Goal: Information Seeking & Learning: Find specific fact

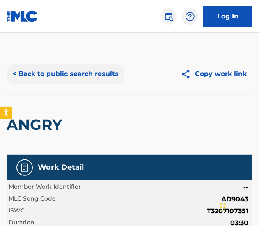
click at [70, 81] on button "< Back to public search results" at bounding box center [66, 74] width 118 height 21
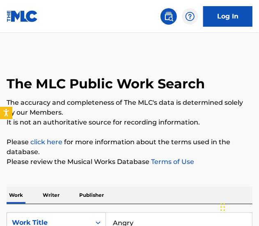
scroll to position [63, 0]
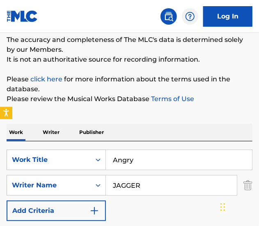
click at [139, 157] on input "Angry" at bounding box center [179, 160] width 146 height 20
paste input "rm's Length - Karaoke Version"
drag, startPoint x: 159, startPoint y: 159, endPoint x: 339, endPoint y: 178, distance: 180.7
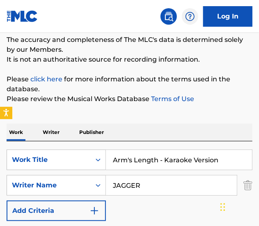
click at [258, 163] on html "Accessibility Screen-Reader Guide, Feedback, and Issue Reporting | New window C…" at bounding box center [129, 50] width 259 height 226
type input "Arm's Length"
type input "fender"
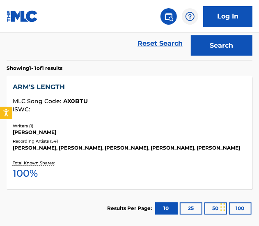
scroll to position [257, 0]
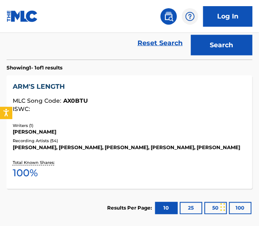
click at [142, 134] on div "[PERSON_NAME]" at bounding box center [129, 131] width 233 height 7
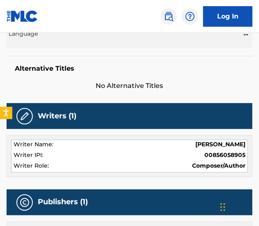
scroll to position [379, 0]
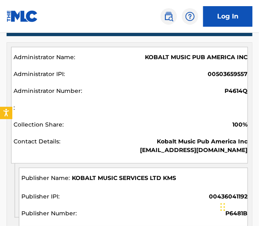
click at [196, 66] on div "KOBALT MUSIC PUB AMERICA INC 00503659557 P4614Q 100% Kobalt Music Pub America I…" at bounding box center [129, 105] width 237 height 117
click at [196, 65] on div "KOBALT MUSIC PUB AMERICA INC 00503659557 P4614Q 100% Kobalt Music Pub America I…" at bounding box center [129, 105] width 237 height 117
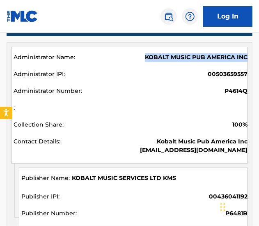
click at [196, 65] on div "KOBALT MUSIC PUB AMERICA INC 00503659557 P4614Q 100% Kobalt Music Pub America I…" at bounding box center [129, 105] width 237 height 117
copy div "KOBALT MUSIC PUB AMERICA INC"
click at [143, 181] on span "KOBALT MUSIC SERVICES LTD KMS" at bounding box center [124, 178] width 104 height 9
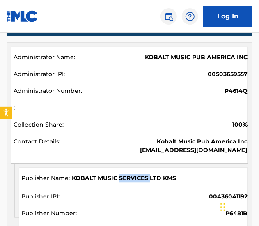
click at [143, 181] on span "KOBALT MUSIC SERVICES LTD KMS" at bounding box center [124, 178] width 104 height 9
click at [169, 177] on span "KOBALT MUSIC SERVICES LTD KMS" at bounding box center [124, 178] width 104 height 9
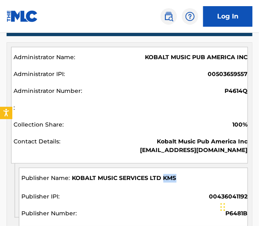
click at [169, 177] on span "KOBALT MUSIC SERVICES LTD KMS" at bounding box center [124, 178] width 104 height 9
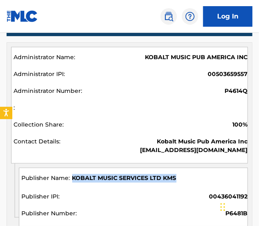
click at [169, 177] on span "KOBALT MUSIC SERVICES LTD KMS" at bounding box center [124, 178] width 104 height 9
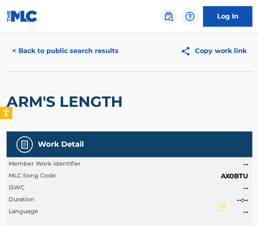
scroll to position [0, 0]
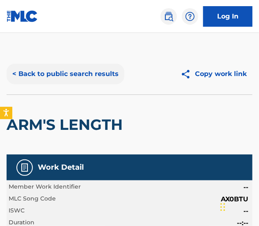
click at [91, 80] on button "< Back to public search results" at bounding box center [66, 74] width 118 height 21
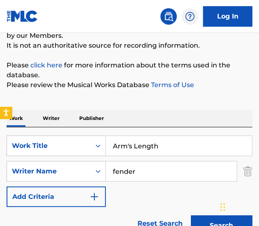
scroll to position [73, 0]
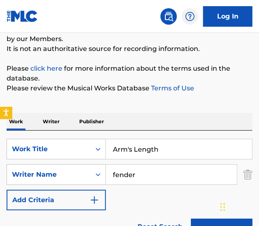
click at [113, 142] on input "Arm's Length" at bounding box center [179, 149] width 146 height 20
click at [118, 146] on input "Arm's Length" at bounding box center [179, 149] width 146 height 20
paste input "rival"
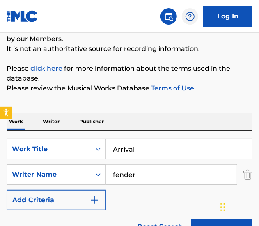
type input "Arrival"
click at [148, 169] on input "fender" at bounding box center [171, 175] width 131 height 20
click at [191, 218] on button "Search" at bounding box center [222, 228] width 62 height 21
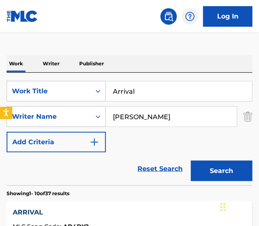
scroll to position [134, 0]
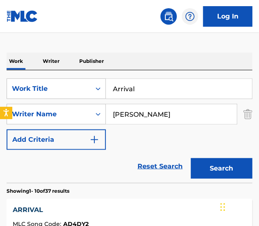
click at [138, 119] on input "[PERSON_NAME]" at bounding box center [171, 114] width 131 height 20
type input "[PERSON_NAME]"
click at [191, 158] on button "Search" at bounding box center [222, 168] width 62 height 21
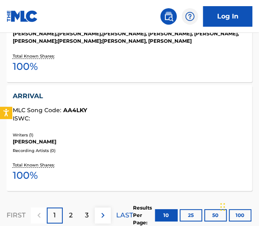
scroll to position [1363, 0]
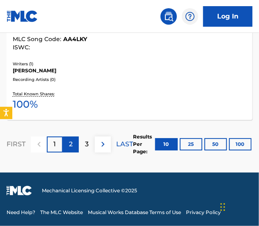
click at [69, 143] on p "2" at bounding box center [71, 144] width 4 height 10
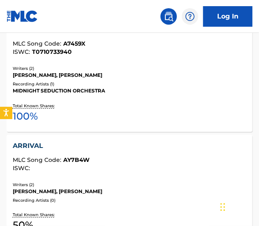
scroll to position [1242, 0]
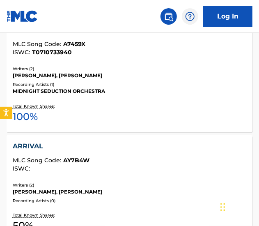
click at [128, 188] on div "[PERSON_NAME], [PERSON_NAME]" at bounding box center [129, 191] width 233 height 7
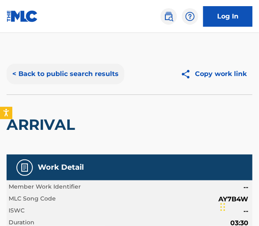
click at [69, 76] on button "< Back to public search results" at bounding box center [66, 74] width 118 height 21
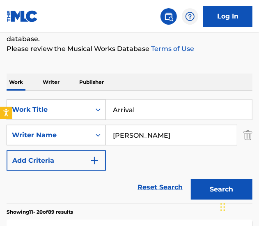
scroll to position [119, 0]
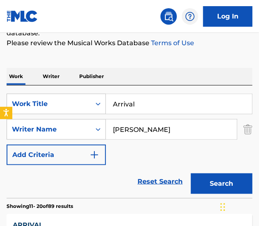
click at [160, 97] on input "Arrival" at bounding box center [179, 104] width 146 height 20
paste input "Barbie Dreams - Karaoke Version"
drag, startPoint x: 161, startPoint y: 105, endPoint x: 318, endPoint y: 120, distance: 158.2
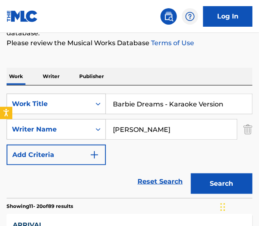
type input "Barbie Dreams"
type input "[PERSON_NAME]"
click at [191, 173] on button "Search" at bounding box center [222, 183] width 62 height 21
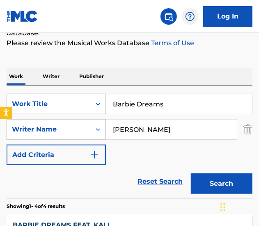
scroll to position [301, 0]
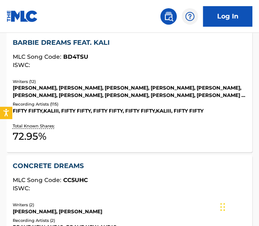
click at [128, 117] on div "BARBIE DREAMS FEAT. KALI MLC Song Code : BD4TSU ISWC : Writers ( 12 ) [PERSON_N…" at bounding box center [130, 92] width 246 height 121
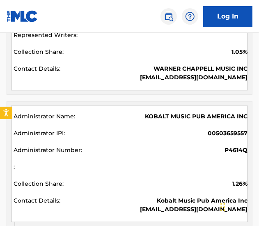
scroll to position [913, 0]
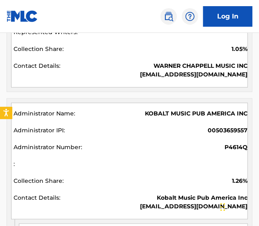
click at [171, 114] on span "KOBALT MUSIC PUB AMERICA INC" at bounding box center [196, 113] width 103 height 9
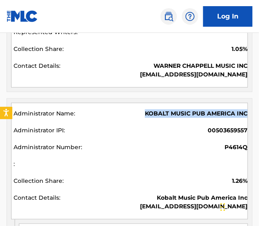
click at [171, 114] on span "KOBALT MUSIC PUB AMERICA INC" at bounding box center [196, 113] width 103 height 9
copy div "KOBALT MUSIC PUB AMERICA INC"
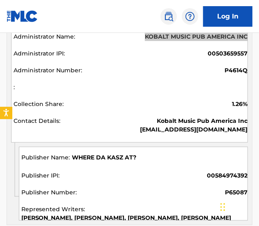
scroll to position [990, 0]
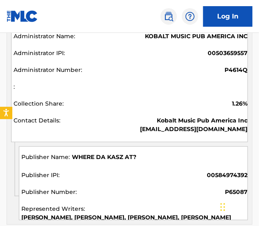
click at [110, 157] on span "WHERE DA KASZ AT?" at bounding box center [104, 157] width 64 height 9
copy span "WHERE DA KASZ AT?"
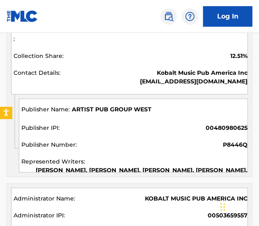
scroll to position [1338, 0]
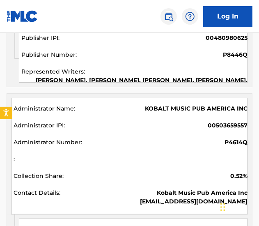
click at [228, 104] on span "KOBALT MUSIC PUB AMERICA INC" at bounding box center [196, 108] width 103 height 9
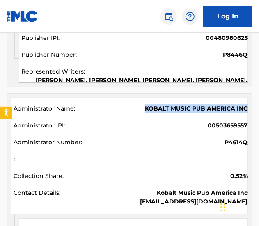
click at [228, 104] on span "KOBALT MUSIC PUB AMERICA INC" at bounding box center [196, 108] width 103 height 9
copy div "KOBALT MUSIC PUB AMERICA INC"
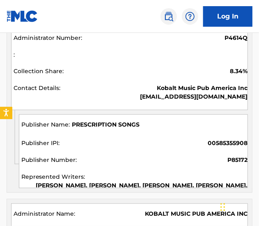
scroll to position [1872, 0]
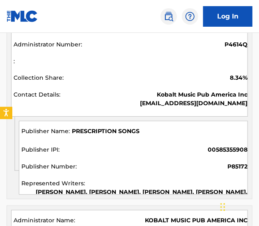
click at [103, 127] on span "PRESCRIPTION SONGS" at bounding box center [106, 131] width 68 height 9
copy span "PRESCRIPTION SONGS"
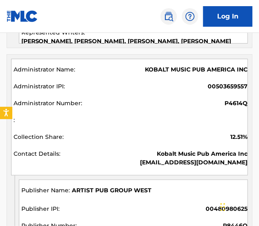
scroll to position [1184, 0]
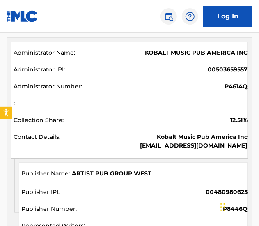
click at [143, 170] on span "ARTIST PUB GROUP WEST" at bounding box center [112, 173] width 80 height 9
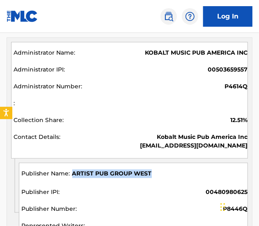
click at [143, 170] on span "ARTIST PUB GROUP WEST" at bounding box center [112, 173] width 80 height 9
click at [126, 169] on span "ARTIST PUB GROUP WEST" at bounding box center [112, 173] width 80 height 9
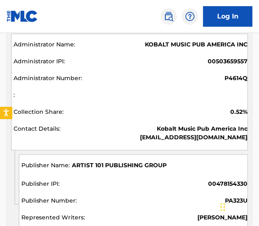
scroll to position [1403, 0]
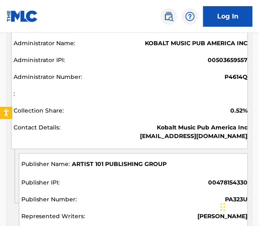
click at [139, 160] on span "ARTIST 101 PUBLISHING GROUP" at bounding box center [119, 164] width 95 height 9
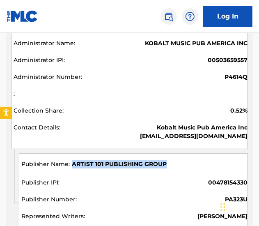
click at [139, 160] on span "ARTIST 101 PUBLISHING GROUP" at bounding box center [119, 164] width 95 height 9
copy span "ARTIST 101 PUBLISHING GROUP"
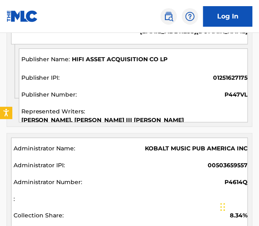
scroll to position [1736, 0]
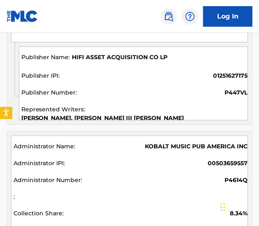
click at [183, 142] on span "KOBALT MUSIC PUB AMERICA INC" at bounding box center [196, 146] width 103 height 9
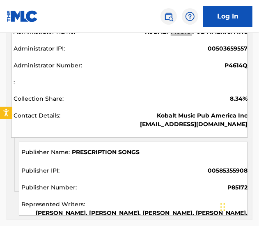
scroll to position [1850, 0]
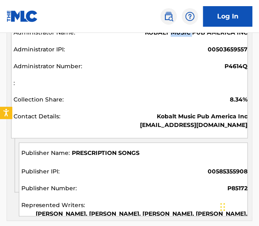
click at [122, 149] on span "PRESCRIPTION SONGS" at bounding box center [106, 153] width 68 height 9
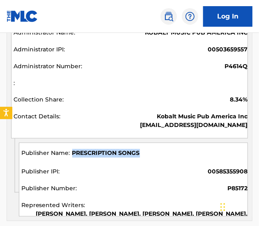
click at [122, 149] on span "PRESCRIPTION SONGS" at bounding box center [106, 153] width 68 height 9
copy span "PRESCRIPTION SONGS"
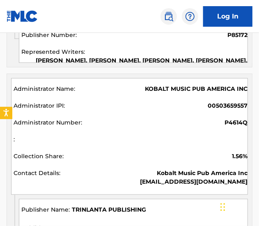
scroll to position [2004, 0]
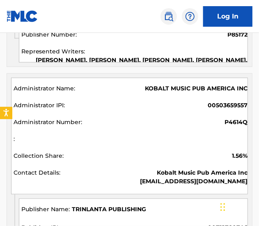
click at [132, 205] on span "TRINLANTA PUBLISHING" at bounding box center [109, 209] width 74 height 9
copy span "TRINLANTA PUBLISHING"
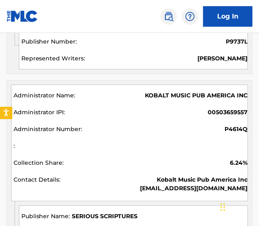
scroll to position [2216, 0]
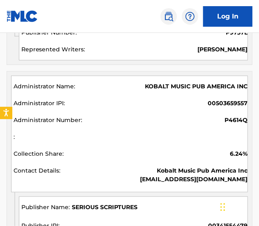
click at [109, 203] on span "SERIOUS SCRIPTURES" at bounding box center [105, 207] width 66 height 9
copy span "SERIOUS SCRIPTURES"
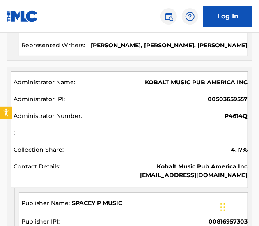
scroll to position [2431, 0]
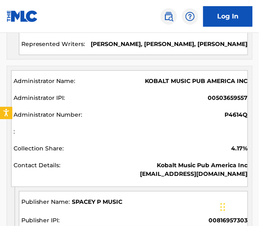
click at [91, 197] on span "SPACEY P MUSIC" at bounding box center [97, 201] width 50 height 9
copy span "SPACEY P MUSIC"
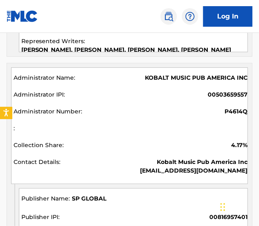
scroll to position [2643, 0]
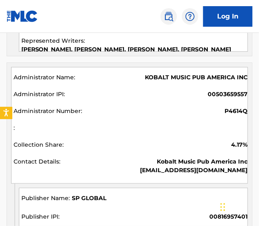
click at [96, 194] on span "SP GLOBAL" at bounding box center [89, 198] width 34 height 9
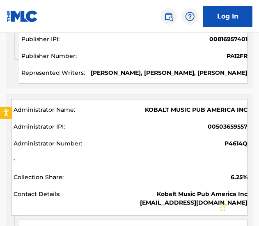
scroll to position [2847, 0]
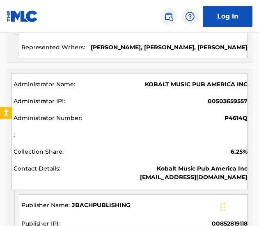
click at [127, 201] on span "JBACHPUBLISHING" at bounding box center [101, 205] width 59 height 9
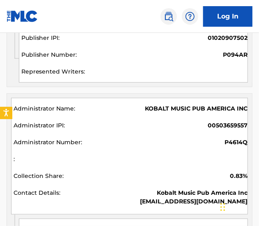
scroll to position [3283, 0]
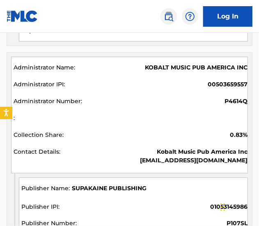
click at [117, 177] on div "SUPAKAINE PUBLISHING 01053145986 P107SL [PERSON_NAME], [PERSON_NAME], [PERSON_N…" at bounding box center [133, 214] width 229 height 74
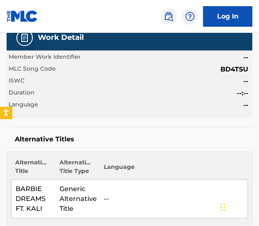
scroll to position [0, 0]
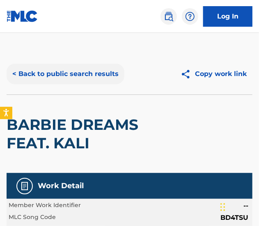
click at [62, 72] on button "< Back to public search results" at bounding box center [66, 74] width 118 height 21
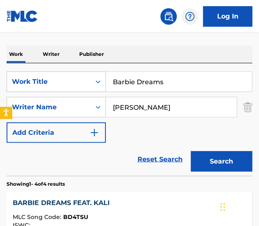
scroll to position [140, 0]
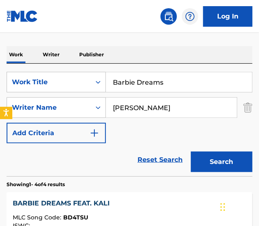
click at [150, 87] on input "Barbie Dreams" at bounding box center [179, 82] width 146 height 20
paste input "e Happy - Karaoke Version"
drag, startPoint x: 146, startPoint y: 83, endPoint x: 396, endPoint y: 89, distance: 249.1
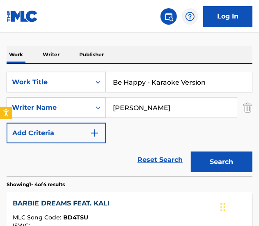
type input "Be Happy"
type input "medice"
click at [191, 151] on button "Search" at bounding box center [222, 161] width 62 height 21
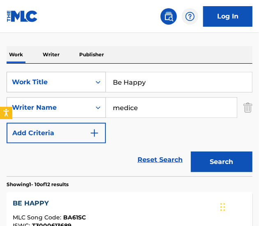
scroll to position [215, 0]
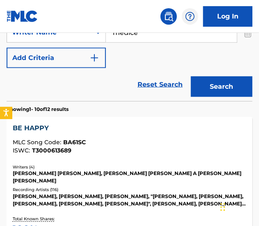
click at [168, 158] on div "BE HAPPY MLC Song Code : BA61SC ISWC : T3000613689 Writers ( 4 ) [PERSON_NAME] …" at bounding box center [130, 181] width 246 height 128
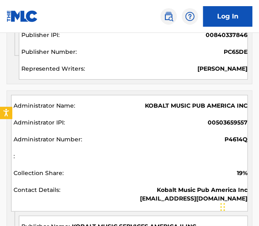
scroll to position [1327, 0]
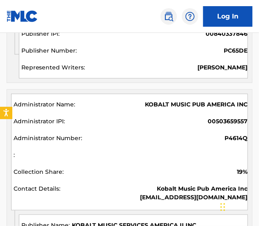
click at [165, 100] on span "KOBALT MUSIC PUB AMERICA INC" at bounding box center [196, 104] width 103 height 9
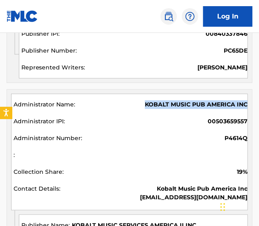
click at [165, 100] on span "KOBALT MUSIC PUB AMERICA INC" at bounding box center [196, 104] width 103 height 9
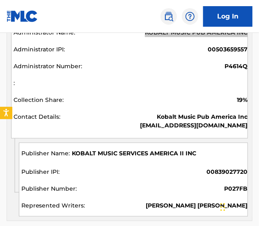
scroll to position [1399, 0]
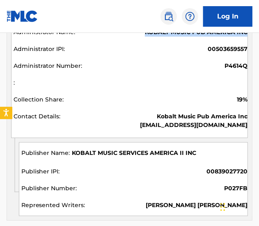
click at [162, 155] on div "KOBALT MUSIC SERVICES AMERICA II INC" at bounding box center [134, 155] width 226 height 12
click at [155, 151] on span "KOBALT MUSIC SERVICES AMERICA II INC" at bounding box center [134, 153] width 124 height 9
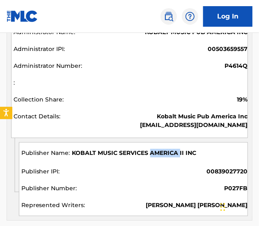
click at [155, 151] on span "KOBALT MUSIC SERVICES AMERICA II INC" at bounding box center [134, 153] width 124 height 9
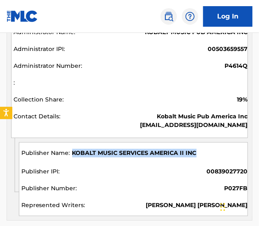
click at [155, 151] on span "KOBALT MUSIC SERVICES AMERICA II INC" at bounding box center [134, 153] width 124 height 9
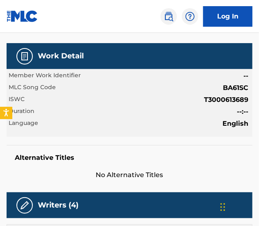
scroll to position [0, 0]
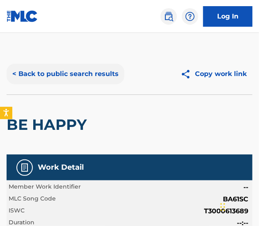
click at [84, 71] on button "< Back to public search results" at bounding box center [66, 74] width 118 height 21
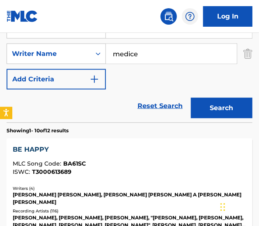
scroll to position [176, 0]
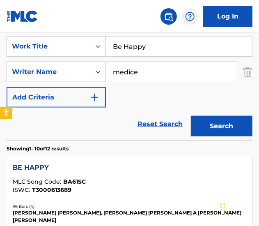
click at [136, 53] on input "Be Happy" at bounding box center [179, 47] width 146 height 20
paste input "Kind - Karaoke Version"
drag, startPoint x: 139, startPoint y: 51, endPoint x: 397, endPoint y: 88, distance: 260.7
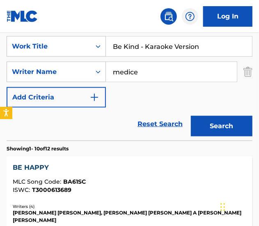
type input "Be Kind"
type input "[PERSON_NAME]"
click at [191, 116] on button "Search" at bounding box center [222, 126] width 62 height 21
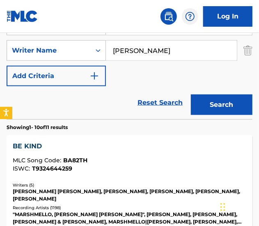
scroll to position [198, 0]
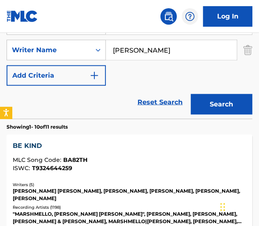
click at [179, 158] on div "MLC Song Code : BA82TH" at bounding box center [129, 161] width 233 height 8
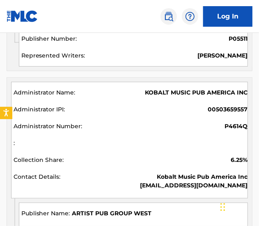
scroll to position [876, 0]
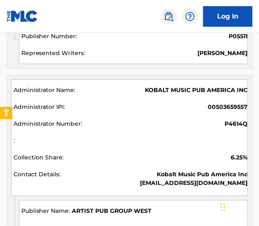
click at [182, 86] on span "KOBALT MUSIC PUB AMERICA INC" at bounding box center [196, 90] width 103 height 9
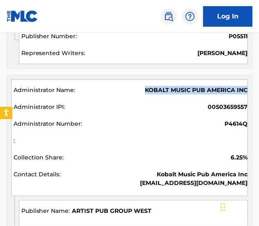
click at [182, 86] on span "KOBALT MUSIC PUB AMERICA INC" at bounding box center [196, 90] width 103 height 9
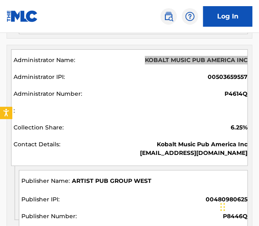
scroll to position [908, 0]
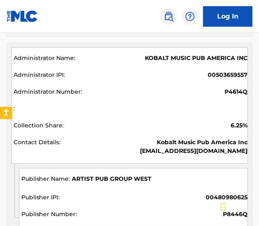
click at [113, 177] on span "ARTIST PUB GROUP WEST" at bounding box center [112, 178] width 80 height 9
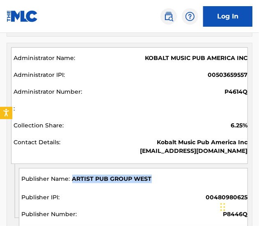
click at [113, 177] on span "ARTIST PUB GROUP WEST" at bounding box center [112, 178] width 80 height 9
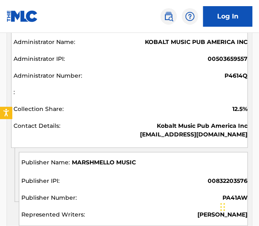
scroll to position [1853, 0]
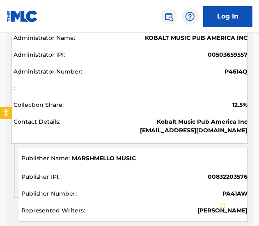
click at [115, 154] on span "MARSHMELLO MUSIC" at bounding box center [104, 158] width 64 height 9
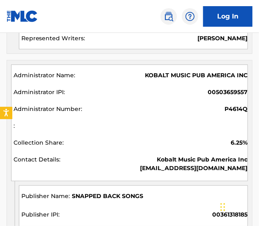
scroll to position [2048, 0]
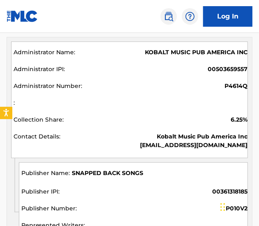
click at [84, 174] on div "SNAPPED BACK SONGS" at bounding box center [134, 175] width 226 height 12
click at [84, 178] on span at bounding box center [134, 178] width 226 height 1
click at [84, 169] on span "SNAPPED BACK SONGS" at bounding box center [107, 173] width 71 height 9
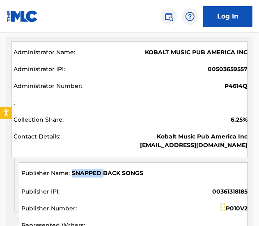
click at [84, 169] on span "SNAPPED BACK SONGS" at bounding box center [107, 173] width 71 height 9
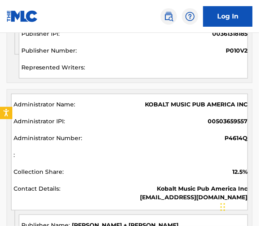
scroll to position [2244, 0]
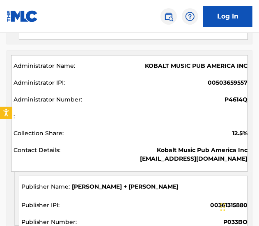
click at [135, 182] on span "[PERSON_NAME] + [PERSON_NAME]" at bounding box center [125, 186] width 107 height 9
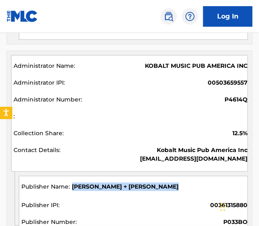
click at [135, 182] on span "[PERSON_NAME] + [PERSON_NAME]" at bounding box center [125, 186] width 107 height 9
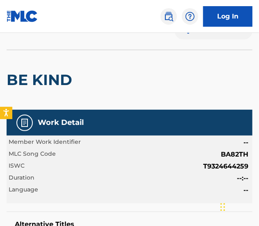
scroll to position [0, 0]
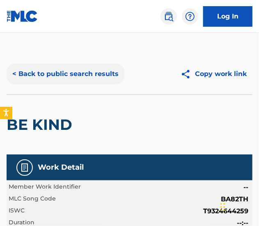
click at [105, 71] on button "< Back to public search results" at bounding box center [66, 74] width 118 height 21
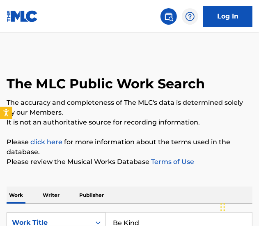
scroll to position [198, 0]
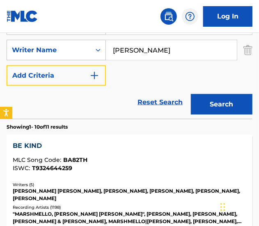
click at [105, 71] on button "Add Criteria" at bounding box center [56, 75] width 99 height 21
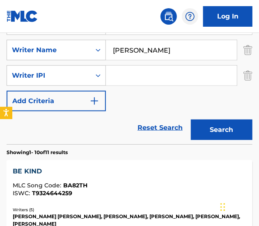
click at [132, 55] on input "[PERSON_NAME]" at bounding box center [171, 50] width 131 height 20
paste input "Beautiful Things - [PERSON_NAME] Orchestral Instrumental Cov"
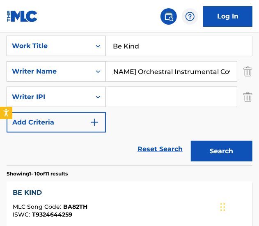
scroll to position [176, 0]
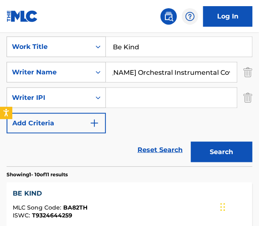
type input "Beautiful Things - [PERSON_NAME] Orchestral Instrumental Cover"
click at [145, 55] on input "Be Kind" at bounding box center [179, 47] width 146 height 20
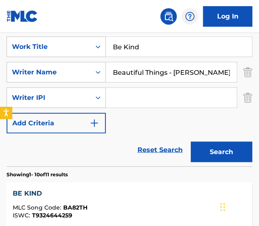
paste input "autiful Things - [PERSON_NAME] Orchestral Instrumental Cover"
type input "Beautiful Things"
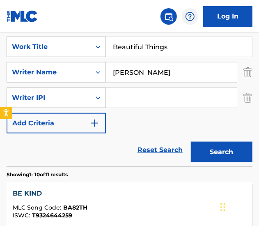
type input "[PERSON_NAME]"
click at [191, 142] on button "Search" at bounding box center [222, 152] width 62 height 21
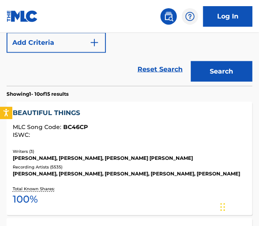
click at [171, 144] on div "BEAUTIFUL THINGS MLC Song Code : BC46CP ISWC : Writers ( 3 ) [PERSON_NAME], [PE…" at bounding box center [130, 158] width 246 height 113
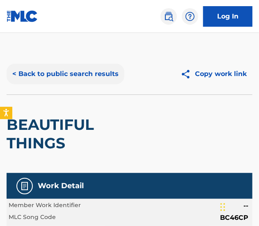
click at [83, 74] on button "< Back to public search results" at bounding box center [66, 74] width 118 height 21
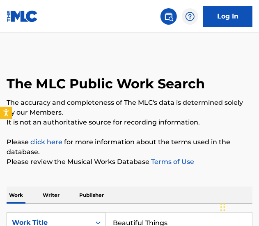
scroll to position [112, 0]
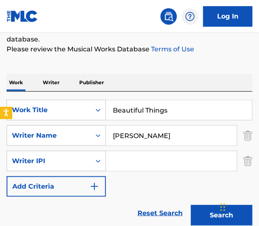
click at [136, 119] on input "Beautiful Things" at bounding box center [179, 110] width 146 height 20
click at [135, 115] on input "Beautiful Things" at bounding box center [179, 110] width 146 height 20
paste input "tter Place - Karaoke Version"
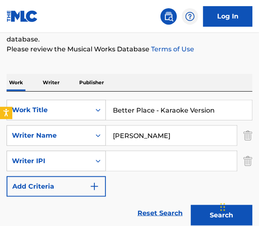
drag, startPoint x: 154, startPoint y: 113, endPoint x: 342, endPoint y: 132, distance: 188.4
click at [258, 113] on html "Accessibility Screen-Reader Guide, Feedback, and Issue Reporting | New window C…" at bounding box center [129, 1] width 259 height 226
type input "Better Place"
type input "[PERSON_NAME]"
click at [191, 205] on button "Search" at bounding box center [222, 215] width 62 height 21
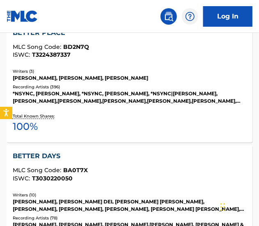
scroll to position [336, 0]
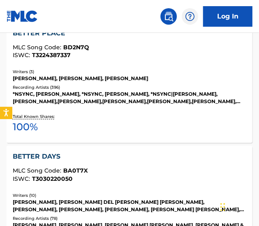
click at [174, 87] on div "Recording Artists ( 396 )" at bounding box center [129, 88] width 233 height 6
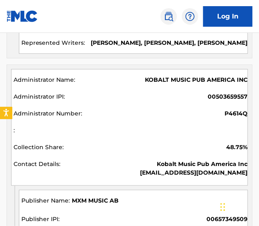
scroll to position [1283, 0]
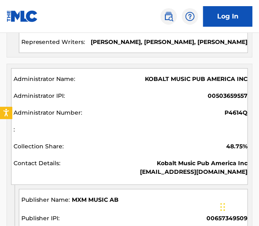
click at [176, 77] on span "KOBALT MUSIC PUB AMERICA INC" at bounding box center [196, 79] width 103 height 9
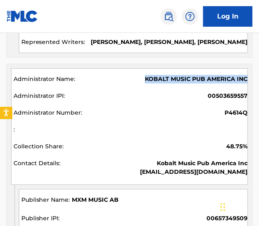
click at [176, 77] on span "KOBALT MUSIC PUB AMERICA INC" at bounding box center [196, 79] width 103 height 9
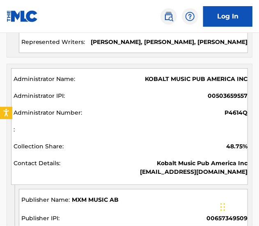
click at [94, 195] on span "MXM MUSIC AB" at bounding box center [95, 199] width 47 height 9
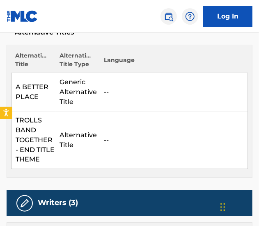
scroll to position [0, 0]
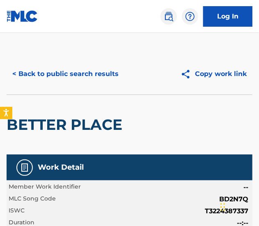
click at [74, 63] on div "< Back to public search results Copy work link" at bounding box center [130, 73] width 246 height 41
click at [75, 68] on button "< Back to public search results" at bounding box center [66, 74] width 118 height 21
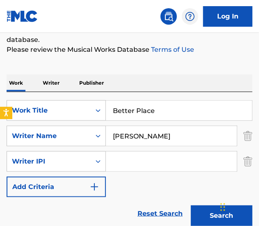
scroll to position [117, 0]
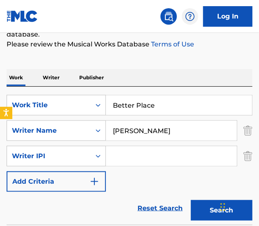
click at [132, 114] on input "Better Place" at bounding box center [179, 105] width 146 height 20
paste input "irds Of A Feather - Karaoke Version"
drag, startPoint x: 175, startPoint y: 105, endPoint x: 417, endPoint y: 139, distance: 244.4
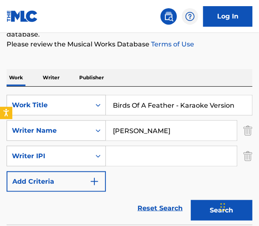
type input "Birds Of A Feather"
type input "[PERSON_NAME]"
click at [191, 200] on button "Search" at bounding box center [222, 210] width 62 height 21
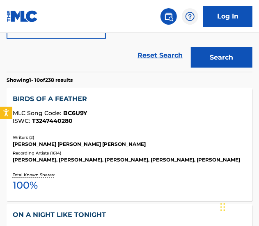
scroll to position [270, 0]
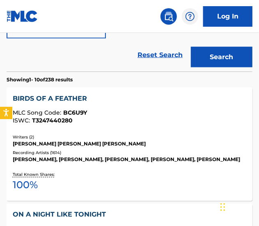
click at [146, 145] on div "[PERSON_NAME] [PERSON_NAME] [PERSON_NAME]" at bounding box center [129, 143] width 233 height 7
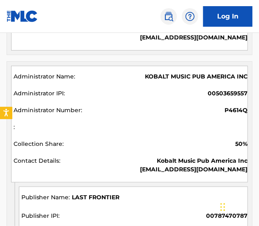
scroll to position [578, 0]
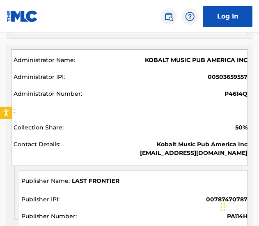
click at [103, 176] on span "LAST FRONTIER" at bounding box center [96, 180] width 48 height 9
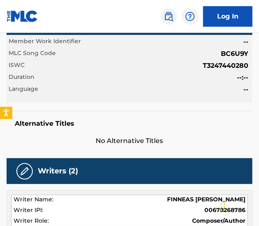
scroll to position [0, 0]
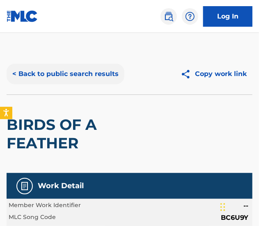
click at [66, 72] on button "< Back to public search results" at bounding box center [66, 74] width 118 height 21
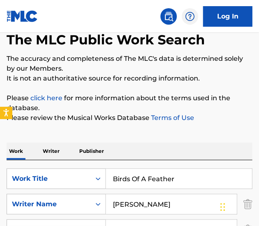
scroll to position [44, 0]
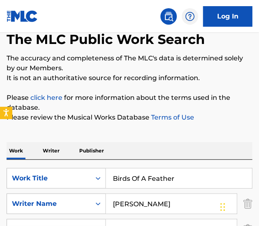
click at [155, 182] on input "Birds Of A Feather" at bounding box center [179, 178] width 146 height 20
paste input "thday - Karaoke Version"
drag, startPoint x: 144, startPoint y: 174, endPoint x: 407, endPoint y: 173, distance: 263.0
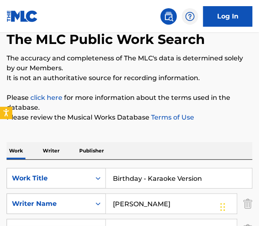
click at [258, 173] on html "Accessibility Screen-Reader Guide, Feedback, and Issue Reporting | New window C…" at bounding box center [129, 69] width 259 height 226
type input "Birthday"
type input "[PERSON_NAME]"
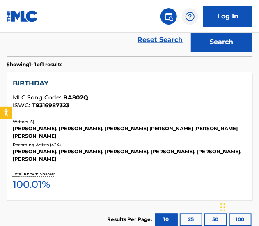
scroll to position [289, 0]
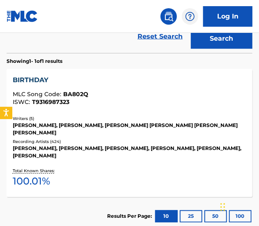
click at [85, 114] on div "BIRTHDAY MLC Song Code : BA802Q ISWC : T9316987323 Writers ( 5 ) [PERSON_NAME],…" at bounding box center [130, 133] width 246 height 128
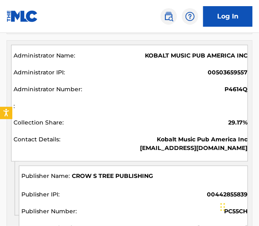
scroll to position [1045, 0]
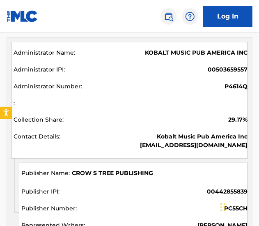
click at [159, 45] on div "KOBALT MUSIC PUB AMERICA INC 00503659557 P4614Q 29.17% Kobalt Music Pub America…" at bounding box center [129, 100] width 237 height 117
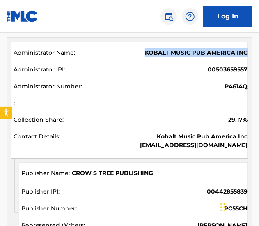
click at [159, 45] on div "KOBALT MUSIC PUB AMERICA INC 00503659557 P4614Q 29.17% Kobalt Music Pub America…" at bounding box center [129, 100] width 237 height 117
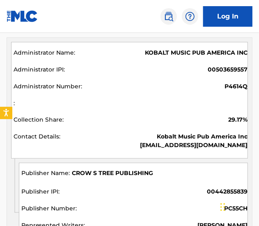
click at [82, 172] on span "CROW S TREE PUBLISHING" at bounding box center [112, 173] width 81 height 9
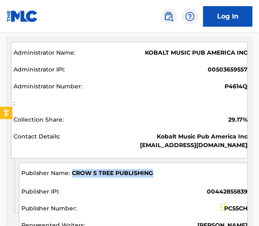
click at [82, 172] on span "CROW S TREE PUBLISHING" at bounding box center [112, 173] width 81 height 9
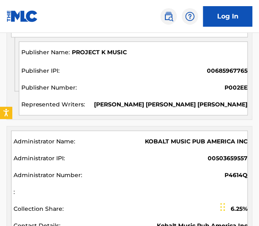
scroll to position [1661, 0]
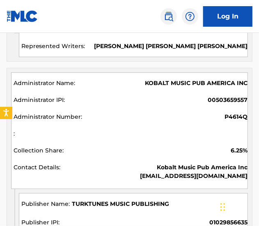
click at [129, 199] on span "TURKTUNES MUSIC PUBLISHING" at bounding box center [120, 203] width 97 height 9
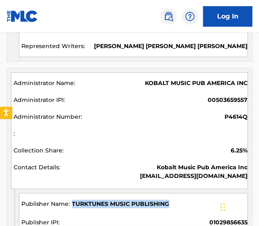
click at [129, 199] on span "TURKTUNES MUSIC PUBLISHING" at bounding box center [120, 203] width 97 height 9
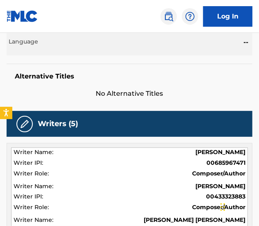
scroll to position [0, 0]
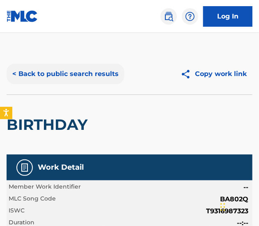
click at [77, 75] on button "< Back to public search results" at bounding box center [66, 74] width 118 height 21
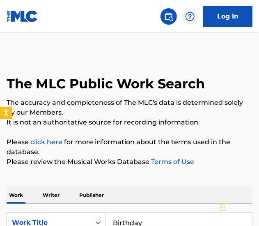
scroll to position [115, 0]
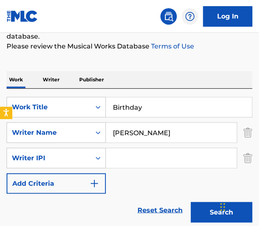
click at [137, 103] on input "Birthday" at bounding box center [179, 107] width 146 height 20
paste input "tter Taste - Karaoke Version"
drag, startPoint x: 160, startPoint y: 103, endPoint x: 425, endPoint y: 130, distance: 266.4
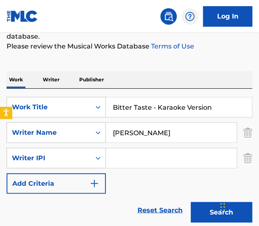
type input "Bitter Taste"
type input "english"
click at [191, 202] on button "Search" at bounding box center [222, 212] width 62 height 21
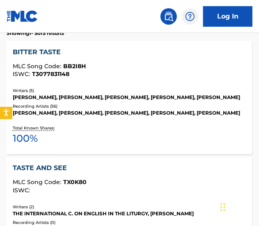
scroll to position [317, 0]
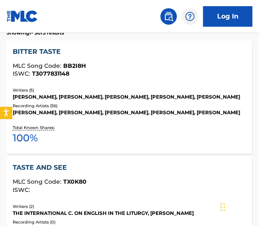
click at [114, 132] on div "Total Known Shares: 100 %" at bounding box center [129, 135] width 233 height 25
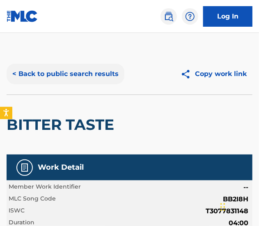
click at [76, 82] on button "< Back to public search results" at bounding box center [66, 74] width 118 height 21
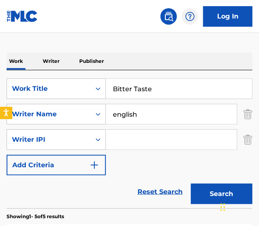
scroll to position [133, 0]
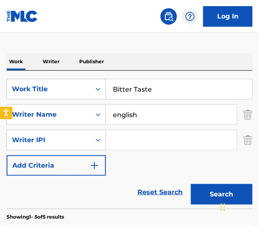
click at [134, 87] on input "Bitter Taste" at bounding box center [179, 89] width 146 height 20
paste input "ounce Back - Karaoke Version"
drag, startPoint x: 159, startPoint y: 89, endPoint x: 350, endPoint y: 118, distance: 192.5
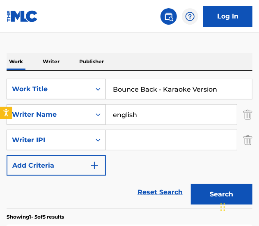
type input "Bounce Back"
type input "[PERSON_NAME]"
click at [191, 184] on button "Search" at bounding box center [222, 194] width 62 height 21
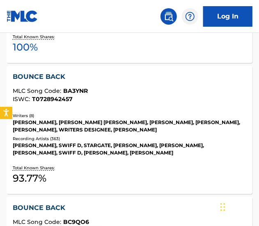
scroll to position [425, 0]
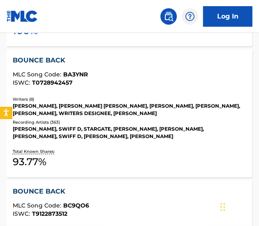
click at [177, 142] on div "BOUNCE BACK MLC Song Code : BA3YNR ISWC : T0728942457 Writers ( 8 ) [PERSON_NAM…" at bounding box center [130, 113] width 246 height 128
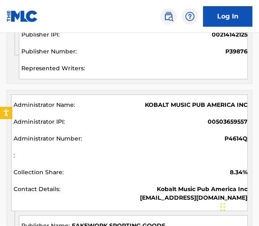
scroll to position [1845, 0]
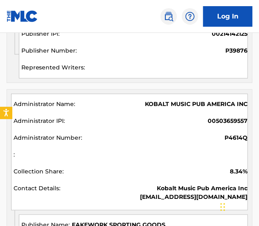
click at [186, 102] on span "KOBALT MUSIC PUB AMERICA INC" at bounding box center [196, 104] width 103 height 9
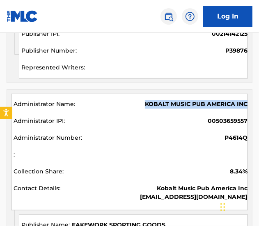
click at [186, 102] on span "KOBALT MUSIC PUB AMERICA INC" at bounding box center [196, 104] width 103 height 9
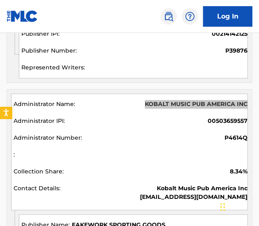
scroll to position [1945, 0]
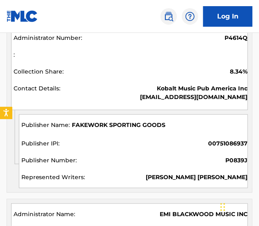
click at [134, 121] on span "FAKEWORK SPORTING GOODS" at bounding box center [119, 125] width 94 height 9
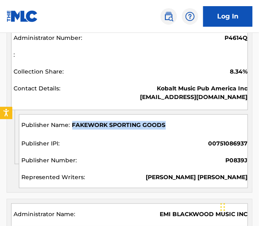
click at [134, 121] on span "FAKEWORK SPORTING GOODS" at bounding box center [119, 125] width 94 height 9
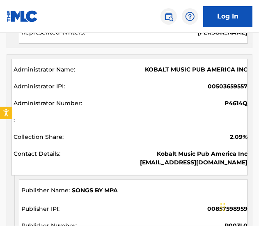
scroll to position [2335, 0]
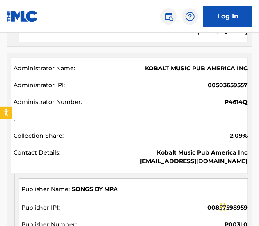
click at [91, 178] on div "SONGS BY MPA 00857598959 P003L0 [PERSON_NAME]" at bounding box center [133, 215] width 229 height 74
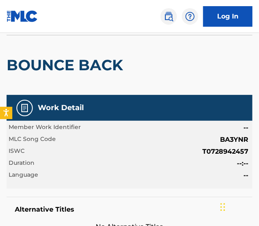
scroll to position [0, 0]
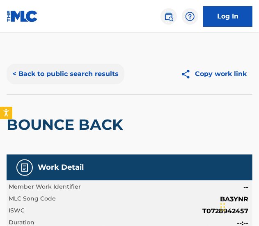
click at [85, 69] on button "< Back to public search results" at bounding box center [66, 74] width 118 height 21
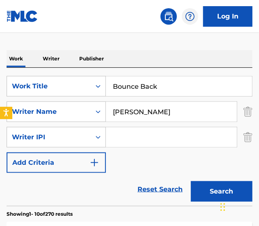
scroll to position [139, 0]
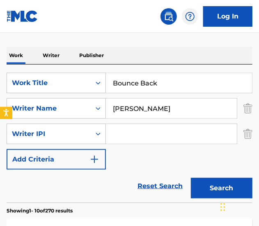
click at [144, 90] on input "Bounce Back" at bounding box center [179, 83] width 146 height 20
paste input "utterflies - Karaoke Version"
drag, startPoint x: 149, startPoint y: 85, endPoint x: 302, endPoint y: 101, distance: 153.5
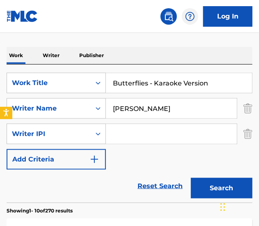
type input "Butterflies"
type input "[PERSON_NAME]"
click at [191, 178] on button "Search" at bounding box center [222, 188] width 62 height 21
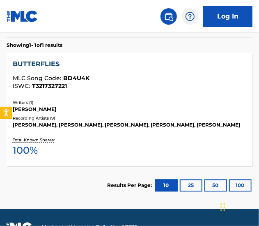
scroll to position [302, 0]
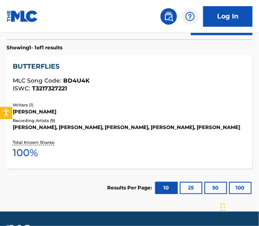
click at [193, 90] on div "ISWC : T3217327221" at bounding box center [129, 89] width 233 height 6
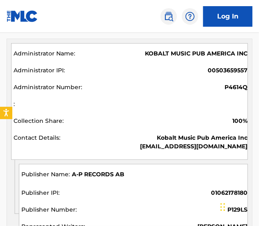
scroll to position [382, 0]
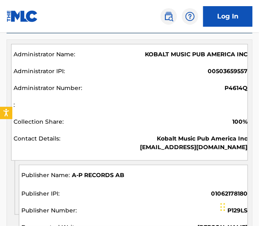
click at [197, 50] on span "KOBALT MUSIC PUB AMERICA INC" at bounding box center [196, 54] width 103 height 9
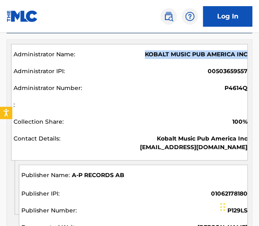
click at [197, 50] on span "KOBALT MUSIC PUB AMERICA INC" at bounding box center [196, 54] width 103 height 9
click at [91, 174] on span "A-P RECORDS AB" at bounding box center [98, 175] width 53 height 9
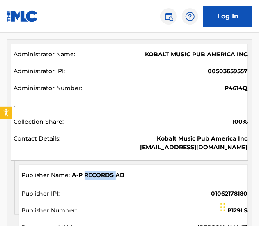
click at [91, 174] on span "A-P RECORDS AB" at bounding box center [98, 175] width 53 height 9
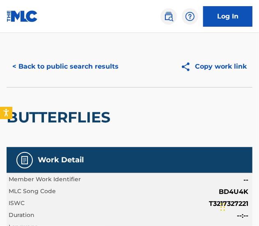
scroll to position [0, 0]
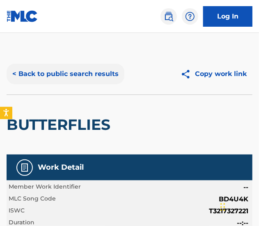
click at [106, 78] on button "< Back to public search results" at bounding box center [66, 74] width 118 height 21
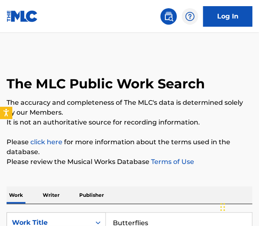
scroll to position [33, 0]
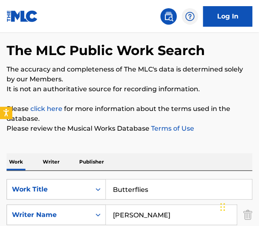
click at [142, 185] on input "Butterflies" at bounding box center [179, 189] width 146 height 20
paste input "Can Old Lovers Ever Just Be Friends?"
type input "Can Old Lovers Ever Just Be Friends?"
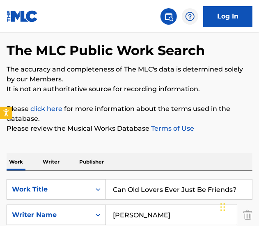
type input "[PERSON_NAME]"
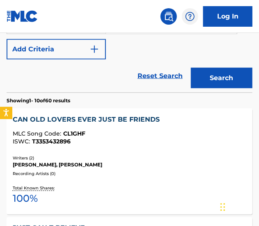
scroll to position [250, 0]
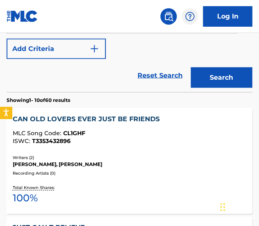
click at [137, 162] on div "[PERSON_NAME], [PERSON_NAME]" at bounding box center [129, 164] width 233 height 7
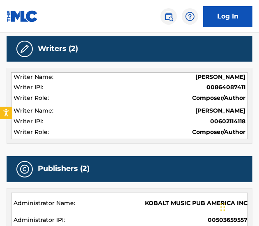
scroll to position [428, 0]
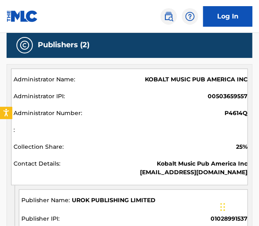
click at [134, 197] on span "UROK PUBLISHING LIMITED" at bounding box center [114, 200] width 84 height 9
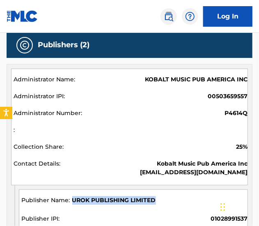
click at [134, 197] on span "UROK PUBLISHING LIMITED" at bounding box center [114, 200] width 84 height 9
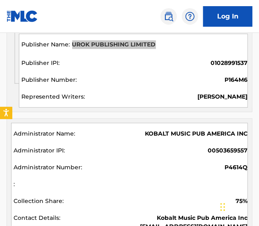
scroll to position [652, 0]
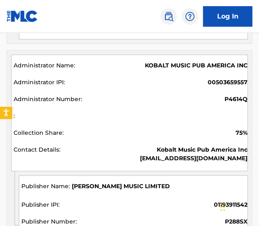
click at [121, 183] on span "[PERSON_NAME] MUSIC LIMITED" at bounding box center [121, 186] width 98 height 9
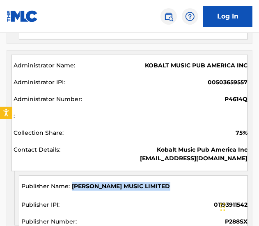
click at [121, 183] on span "[PERSON_NAME] MUSIC LIMITED" at bounding box center [121, 186] width 98 height 9
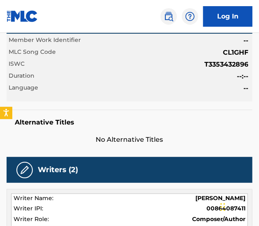
scroll to position [0, 0]
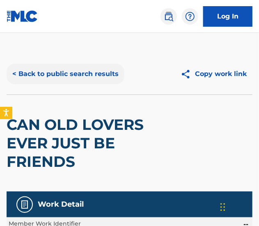
click at [76, 73] on button "< Back to public search results" at bounding box center [66, 74] width 118 height 21
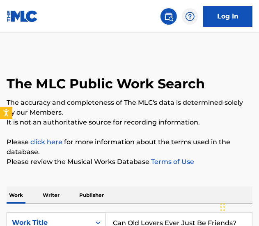
scroll to position [107, 0]
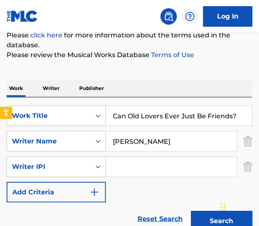
click at [137, 115] on input "Can Old Lovers Ever Just Be Friends?" at bounding box center [179, 116] width 146 height 20
paste input "We Just Go Home Now"
type input "Can We Just Go Home Now"
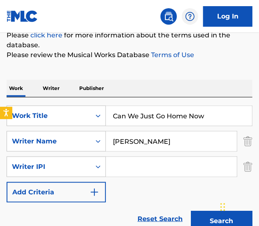
click at [191, 210] on button "Search" at bounding box center [222, 220] width 62 height 21
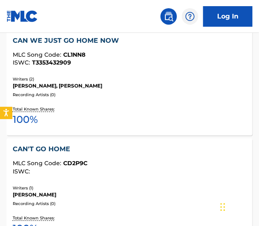
scroll to position [328, 0]
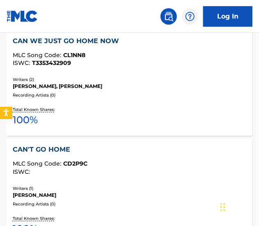
click at [186, 113] on div "Total Known Shares: 100 %" at bounding box center [129, 117] width 233 height 25
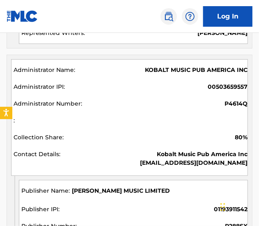
scroll to position [680, 0]
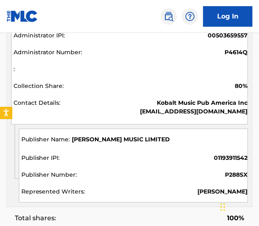
click at [142, 138] on span "[PERSON_NAME] MUSIC LIMITED" at bounding box center [121, 139] width 98 height 9
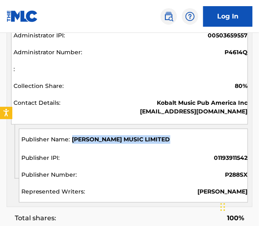
click at [142, 138] on span "[PERSON_NAME] MUSIC LIMITED" at bounding box center [121, 139] width 98 height 9
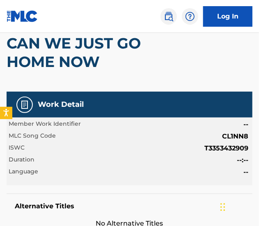
scroll to position [0, 0]
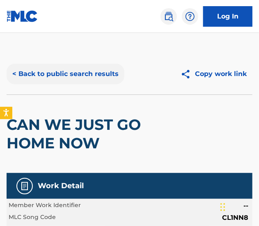
click at [48, 76] on button "< Back to public search results" at bounding box center [66, 74] width 118 height 21
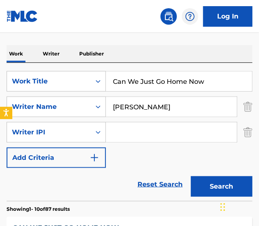
scroll to position [139, 0]
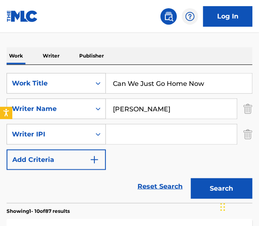
click at [140, 85] on input "Can We Just Go Home Now" at bounding box center [179, 83] width 146 height 20
paste input "nibal - Karaoke Version"
drag, startPoint x: 146, startPoint y: 82, endPoint x: 494, endPoint y: 121, distance: 350.1
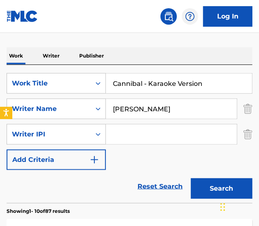
type input "Cannibal"
click at [191, 178] on button "Search" at bounding box center [222, 188] width 62 height 21
type input "[PERSON_NAME]"
click at [191, 178] on button "Search" at bounding box center [222, 188] width 62 height 21
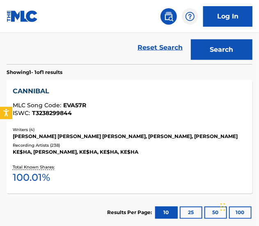
scroll to position [279, 0]
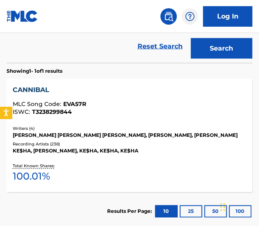
click at [197, 139] on div "[PERSON_NAME] [PERSON_NAME] [PERSON_NAME], [PERSON_NAME], [PERSON_NAME]" at bounding box center [129, 135] width 233 height 7
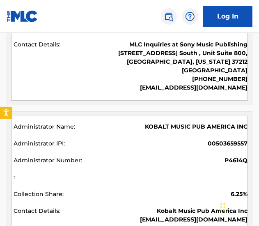
scroll to position [579, 0]
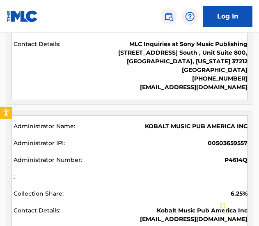
click at [193, 123] on span "KOBALT MUSIC PUB AMERICA INC" at bounding box center [196, 126] width 103 height 9
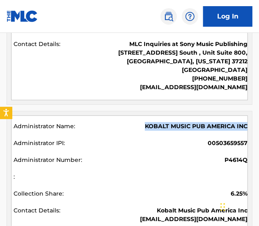
click at [193, 123] on span "KOBALT MUSIC PUB AMERICA INC" at bounding box center [196, 126] width 103 height 9
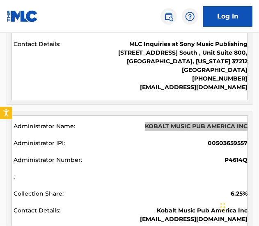
scroll to position [727, 0]
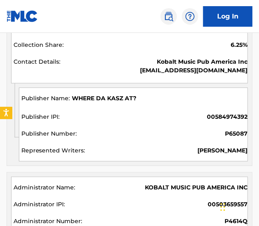
click at [125, 103] on span at bounding box center [134, 103] width 226 height 1
click at [121, 97] on span "WHERE DA KASZ AT?" at bounding box center [104, 98] width 64 height 9
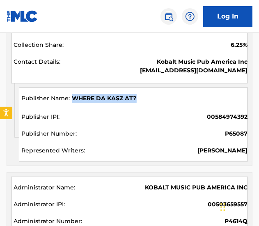
click at [121, 97] on span "WHERE DA KASZ AT?" at bounding box center [104, 98] width 64 height 9
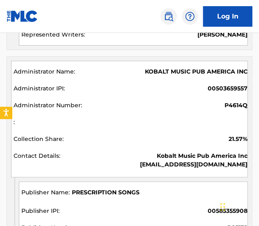
scroll to position [878, 0]
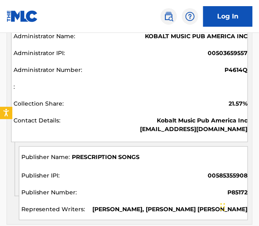
click at [130, 153] on span "PRESCRIPTION SONGS" at bounding box center [106, 157] width 68 height 9
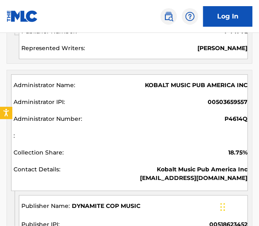
scroll to position [1269, 0]
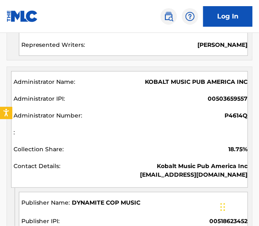
click at [116, 198] on span "DYNAMITE COP MUSIC" at bounding box center [106, 202] width 69 height 9
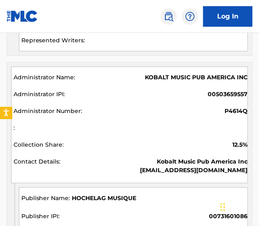
scroll to position [1728, 0]
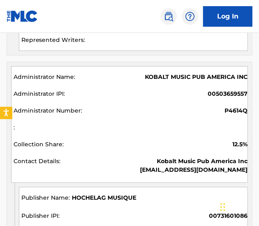
click at [105, 193] on span "HOCHELAG MUSIQUE" at bounding box center [104, 197] width 64 height 9
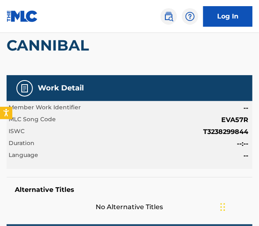
scroll to position [0, 0]
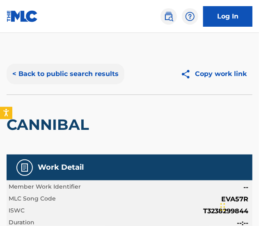
click at [58, 76] on button "< Back to public search results" at bounding box center [66, 74] width 118 height 21
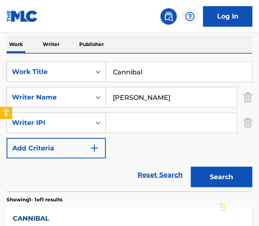
scroll to position [151, 0]
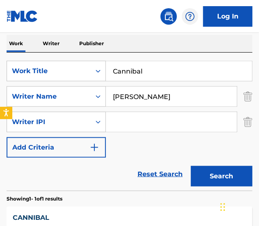
click at [153, 71] on input "Cannibal" at bounding box center [179, 71] width 146 height 20
paste input "ter - Karaoke Version"
drag, startPoint x: 137, startPoint y: 68, endPoint x: 441, endPoint y: 72, distance: 304.5
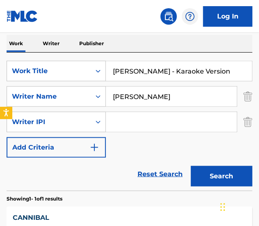
type input "[PERSON_NAME]"
click at [191, 166] on button "Search" at bounding box center [222, 176] width 62 height 21
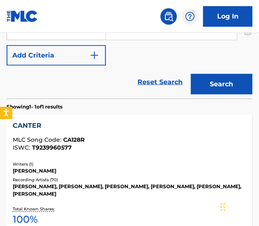
scroll to position [270, 0]
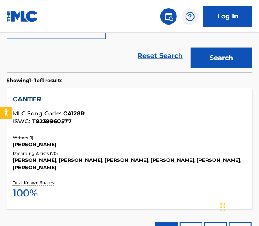
click at [158, 123] on div "ISWC : T9239960577" at bounding box center [129, 122] width 233 height 6
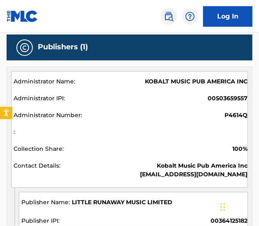
scroll to position [355, 0]
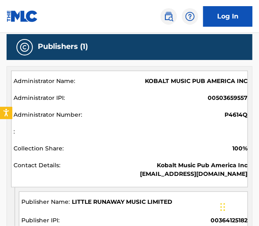
click at [196, 84] on span "KOBALT MUSIC PUB AMERICA INC" at bounding box center [196, 81] width 103 height 9
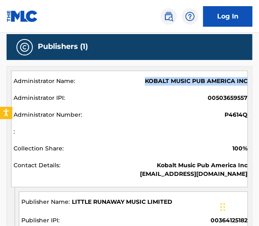
click at [196, 84] on span "KOBALT MUSIC PUB AMERICA INC" at bounding box center [196, 81] width 103 height 9
click at [115, 201] on span "LITTLE RUNAWAY MUSIC LIMITED" at bounding box center [122, 202] width 101 height 9
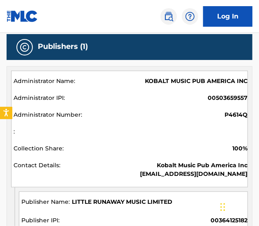
click at [115, 201] on span "LITTLE RUNAWAY MUSIC LIMITED" at bounding box center [122, 202] width 101 height 9
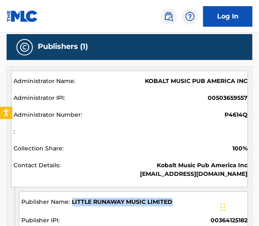
click at [115, 201] on span "LITTLE RUNAWAY MUSIC LIMITED" at bounding box center [122, 202] width 101 height 9
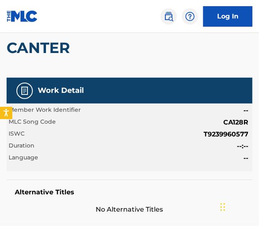
scroll to position [0, 0]
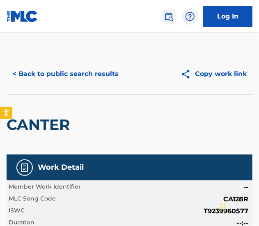
click at [99, 63] on div "< Back to public search results Copy work link" at bounding box center [130, 73] width 246 height 41
click at [101, 72] on button "< Back to public search results" at bounding box center [66, 74] width 118 height 21
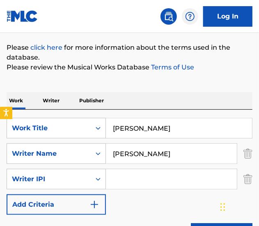
scroll to position [102, 0]
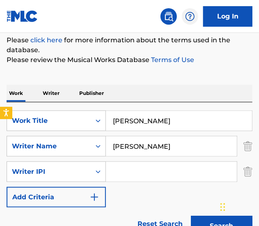
click at [156, 122] on input "[PERSON_NAME]" at bounding box center [179, 121] width 146 height 20
paste input "rdboard Box - Karaoke Version"
drag, startPoint x: 162, startPoint y: 121, endPoint x: 407, endPoint y: 165, distance: 248.8
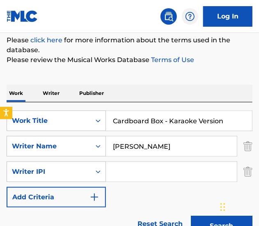
click at [258, 124] on html "Accessibility Screen-Reader Guide, Feedback, and Issue Reporting | New window C…" at bounding box center [129, 11] width 259 height 226
type input "Cardboard Box"
type input "[PERSON_NAME]"
click at [191, 215] on button "Search" at bounding box center [222, 225] width 62 height 21
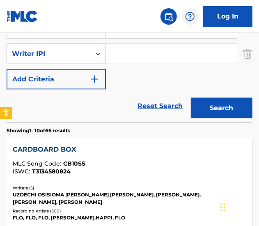
scroll to position [294, 0]
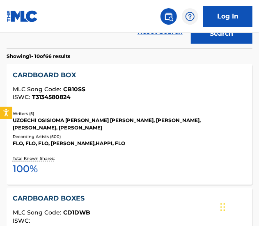
click at [175, 112] on div "Writers ( 5 )" at bounding box center [129, 114] width 233 height 6
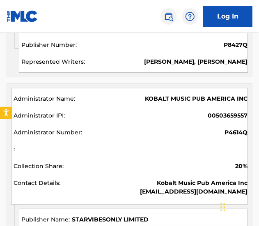
scroll to position [928, 0]
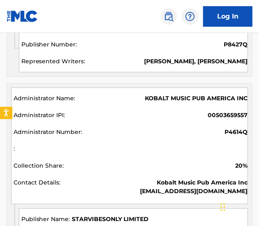
click at [171, 89] on div "KOBALT MUSIC PUB AMERICA INC 00503659557 P4614Q 20% Kobalt Music Pub America In…" at bounding box center [129, 145] width 237 height 117
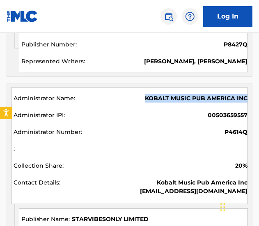
click at [171, 89] on div "KOBALT MUSIC PUB AMERICA INC 00503659557 P4614Q 20% Kobalt Music Pub America In…" at bounding box center [129, 145] width 237 height 117
click at [135, 215] on span "STARVIBESONLY LIMITED" at bounding box center [110, 219] width 77 height 9
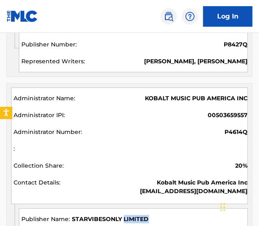
click at [135, 215] on span "STARVIBESONLY LIMITED" at bounding box center [110, 219] width 77 height 9
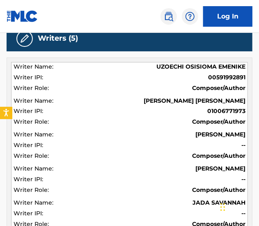
scroll to position [0, 0]
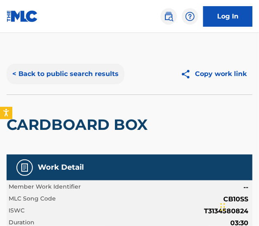
click at [77, 70] on button "< Back to public search results" at bounding box center [66, 74] width 118 height 21
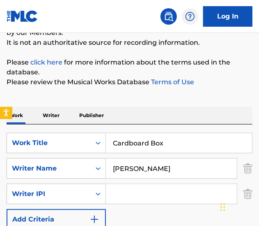
scroll to position [80, 0]
click at [157, 146] on input "Cardboard Box" at bounding box center [179, 143] width 146 height 20
paste input "ution - Karaoke Version"
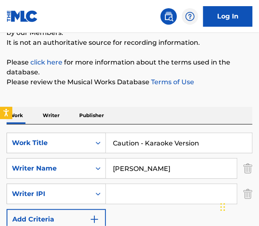
drag, startPoint x: 141, startPoint y: 138, endPoint x: 382, endPoint y: 163, distance: 242.5
click at [258, 146] on html "Accessibility Screen-Reader Guide, Feedback, and Issue Reporting | New window C…" at bounding box center [129, 33] width 259 height 226
type input "Caution"
type input "flowers"
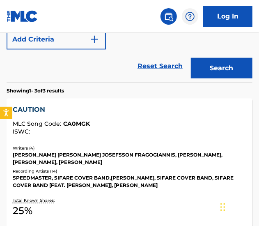
scroll to position [289, 0]
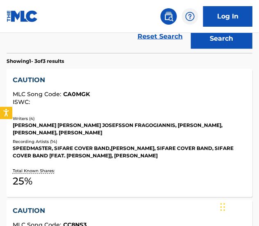
click at [208, 142] on div "Recording Artists ( 14 )" at bounding box center [129, 142] width 233 height 6
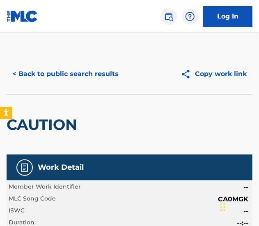
click at [40, 56] on div "< Back to public search results Copy work link" at bounding box center [130, 73] width 246 height 41
click at [48, 76] on button "< Back to public search results" at bounding box center [66, 74] width 118 height 21
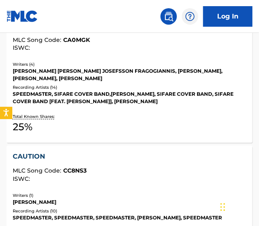
scroll to position [354, 0]
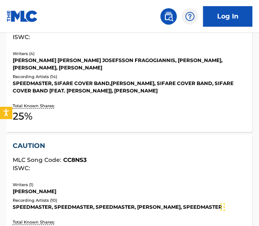
click at [128, 180] on div "CAUTION MLC Song Code : CC8NS3 ISWC : Writers ( 1 ) [PERSON_NAME] Recording Art…" at bounding box center [130, 191] width 246 height 113
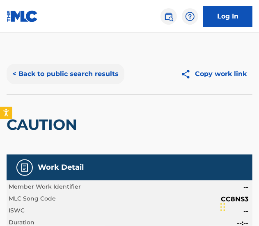
click at [68, 68] on button "< Back to public search results" at bounding box center [66, 74] width 118 height 21
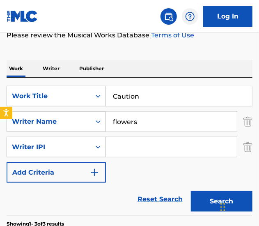
scroll to position [127, 0]
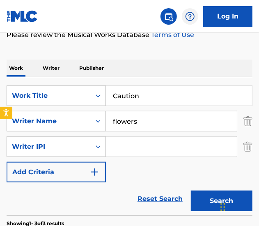
click at [137, 99] on input "Caution" at bounding box center [179, 96] width 146 height 20
paste input "uff It - Karaoke Version"
drag, startPoint x: 158, startPoint y: 96, endPoint x: 469, endPoint y: 132, distance: 312.7
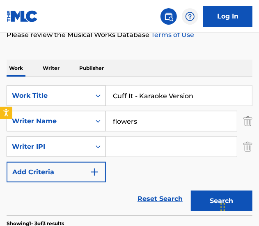
type input "Cuff It"
type input "[PERSON_NAME]"
click at [191, 190] on button "Search" at bounding box center [222, 200] width 62 height 21
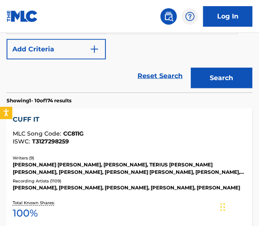
scroll to position [259, 0]
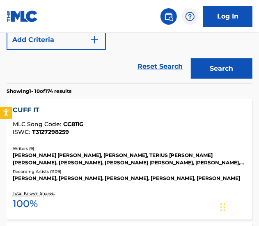
click at [153, 131] on div "ISWC : T3127298259" at bounding box center [129, 132] width 233 height 6
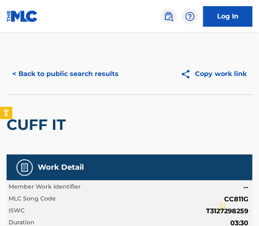
click at [86, 96] on div "CUFF IT" at bounding box center [130, 124] width 246 height 60
click at [67, 74] on button "< Back to public search results" at bounding box center [66, 74] width 118 height 21
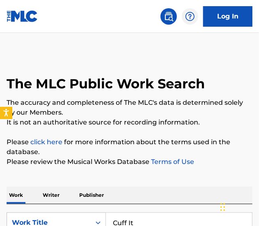
scroll to position [141, 0]
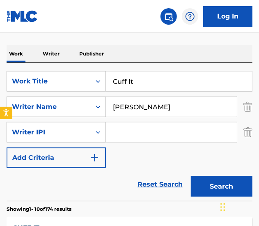
click at [138, 78] on input "Cuff It" at bounding box center [179, 81] width 146 height 20
paste input "Daisies - Karaoke Version"
click at [138, 78] on input "Cuff It" at bounding box center [179, 81] width 146 height 20
drag, startPoint x: 138, startPoint y: 79, endPoint x: 313, endPoint y: 77, distance: 175.6
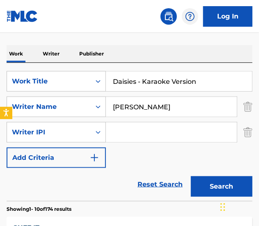
type input "Daisies"
click at [191, 176] on button "Search" at bounding box center [222, 186] width 62 height 21
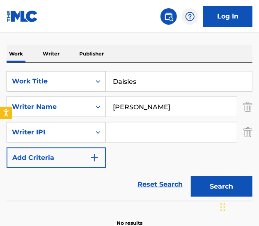
scroll to position [199, 0]
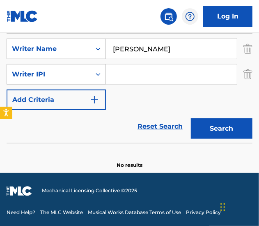
click at [142, 51] on input "[PERSON_NAME]" at bounding box center [171, 49] width 131 height 20
click at [141, 53] on input "[PERSON_NAME]" at bounding box center [171, 49] width 131 height 20
type input "johnson"
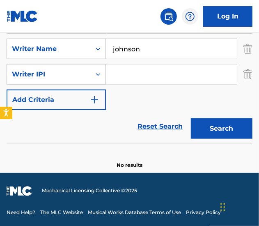
click at [191, 118] on button "Search" at bounding box center [222, 128] width 62 height 21
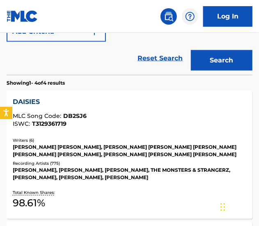
scroll to position [267, 0]
click at [145, 147] on div "[PERSON_NAME] [PERSON_NAME], [PERSON_NAME] [PERSON_NAME] [PERSON_NAME] [PERSON_…" at bounding box center [129, 151] width 233 height 15
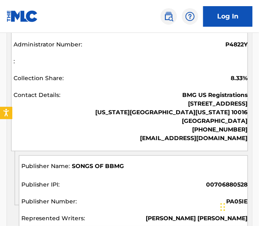
scroll to position [1792, 0]
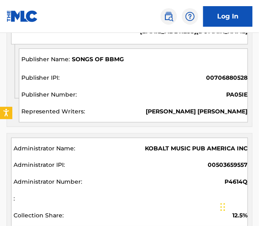
click at [168, 137] on div "KOBALT MUSIC PUB AMERICA INC 00503659557 P4614Q 12.5% Kobalt Music Pub America …" at bounding box center [129, 195] width 237 height 117
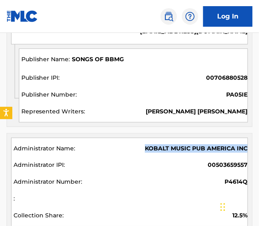
click at [168, 137] on div "KOBALT MUSIC PUB AMERICA INC 00503659557 P4614Q 12.5% Kobalt Music Pub America …" at bounding box center [129, 195] width 237 height 117
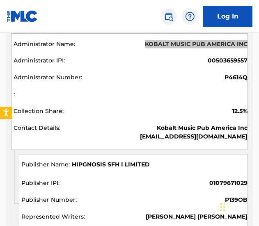
scroll to position [1914, 0]
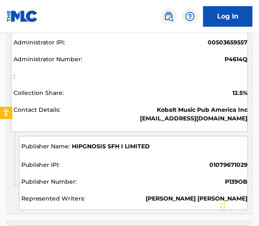
click at [89, 142] on span "HIPGNOSIS SFH I LIMITED" at bounding box center [111, 146] width 78 height 9
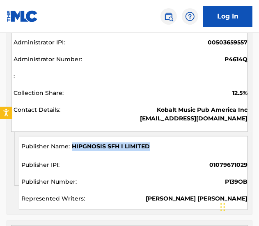
click at [89, 142] on span "HIPGNOSIS SFH I LIMITED" at bounding box center [111, 146] width 78 height 9
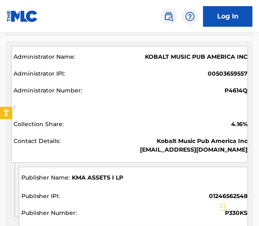
scroll to position [2093, 0]
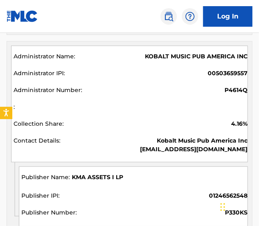
click at [110, 173] on span "KMA ASSETS I LP" at bounding box center [97, 177] width 51 height 9
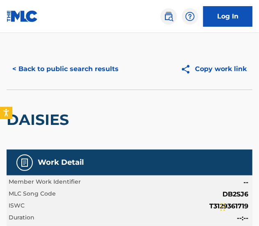
scroll to position [0, 0]
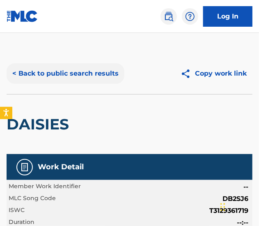
click at [56, 78] on button "< Back to public search results" at bounding box center [66, 73] width 118 height 21
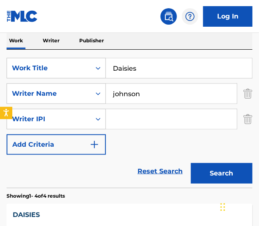
scroll to position [146, 0]
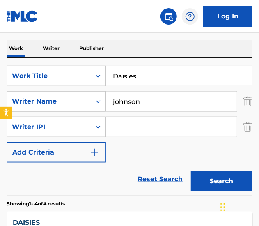
click at [148, 69] on input "Daisies" at bounding box center [179, 76] width 146 height 20
paste input "ncing In The Flames - Karaoke Version"
click at [148, 69] on input "Daisies" at bounding box center [179, 76] width 146 height 20
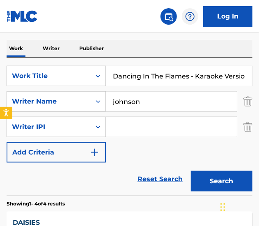
scroll to position [0, 4]
drag, startPoint x: 184, startPoint y: 74, endPoint x: 455, endPoint y: 142, distance: 279.6
type input "Dancing In The Flames"
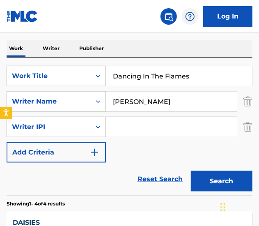
type input "[PERSON_NAME]"
click at [191, 171] on button "Search" at bounding box center [222, 181] width 62 height 21
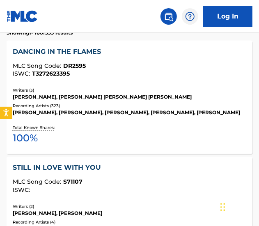
scroll to position [316, 0]
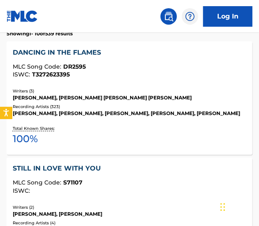
click at [212, 130] on div "Total Known Shares: 100 %" at bounding box center [129, 135] width 233 height 25
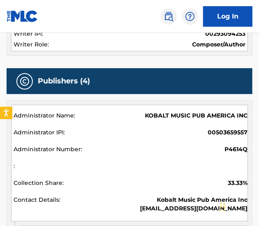
scroll to position [483, 0]
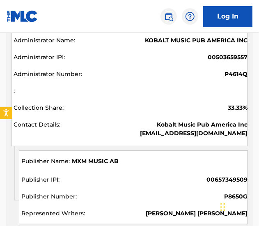
click at [80, 157] on span "MXM MUSIC AB" at bounding box center [95, 161] width 47 height 9
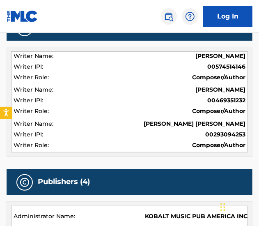
scroll to position [0, 0]
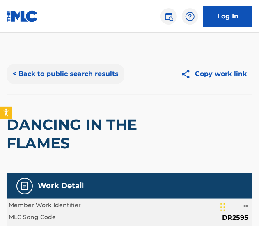
click at [77, 69] on button "< Back to public search results" at bounding box center [66, 74] width 118 height 21
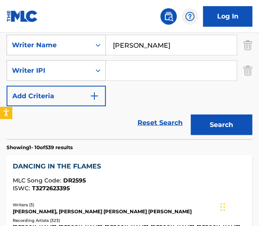
scroll to position [166, 0]
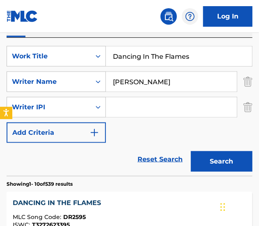
click at [143, 51] on input "Dancing In The Flames" at bounding box center [179, 56] width 146 height 20
paste input "eath Bed - Karaoke Version"
drag, startPoint x: 151, startPoint y: 53, endPoint x: 420, endPoint y: 63, distance: 269.3
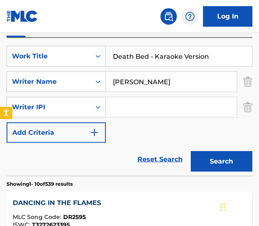
type input "Death Bed"
type input "lang"
click at [191, 151] on button "Search" at bounding box center [222, 161] width 62 height 21
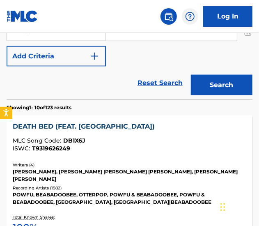
scroll to position [243, 0]
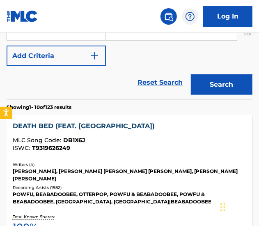
click at [211, 176] on div "[PERSON_NAME], [PERSON_NAME] [PERSON_NAME] [PERSON_NAME], [PERSON_NAME] [PERSON…" at bounding box center [129, 175] width 233 height 15
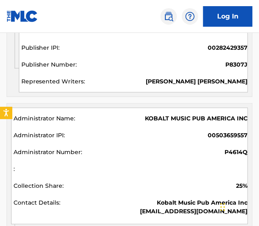
scroll to position [1223, 0]
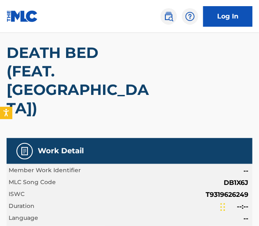
scroll to position [0, 0]
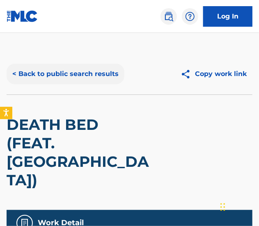
click at [105, 79] on button "< Back to public search results" at bounding box center [66, 74] width 118 height 21
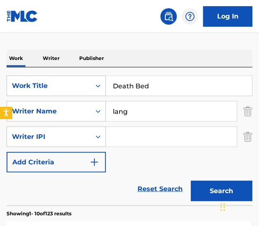
scroll to position [137, 0]
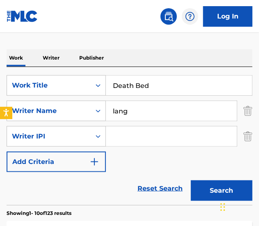
click at [152, 87] on input "Death Bed" at bounding box center [179, 85] width 146 height 20
paste input "iamonds - Karaoke Version"
drag, startPoint x: 146, startPoint y: 84, endPoint x: 403, endPoint y: 111, distance: 258.3
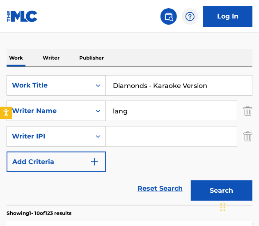
type input "Diamonds"
click at [191, 180] on button "Search" at bounding box center [222, 190] width 62 height 21
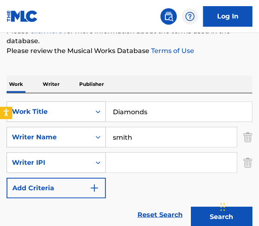
scroll to position [114, 0]
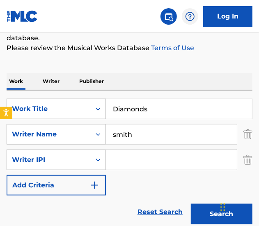
click at [135, 137] on input "smith" at bounding box center [171, 134] width 131 height 20
type input "goerres"
click at [191, 204] on button "Search" at bounding box center [222, 214] width 62 height 21
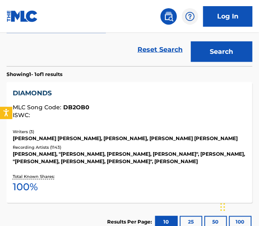
scroll to position [283, 0]
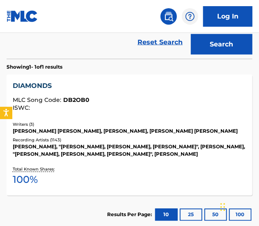
click at [150, 150] on div "[PERSON_NAME], "[PERSON_NAME], [PERSON_NAME], [PERSON_NAME]", [PERSON_NAME], "[…" at bounding box center [129, 150] width 233 height 15
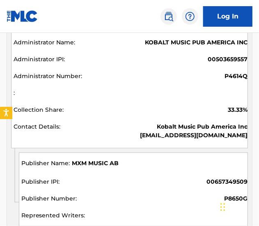
scroll to position [707, 0]
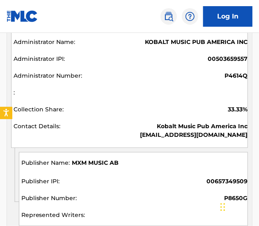
click at [103, 161] on span "MXM MUSIC AB" at bounding box center [95, 162] width 47 height 9
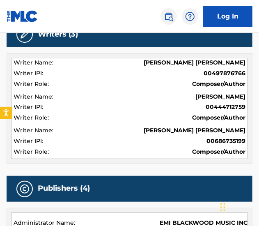
scroll to position [0, 0]
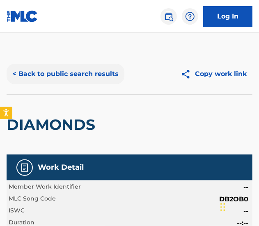
click at [93, 73] on button "< Back to public search results" at bounding box center [66, 74] width 118 height 21
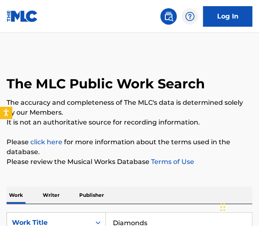
scroll to position [111, 0]
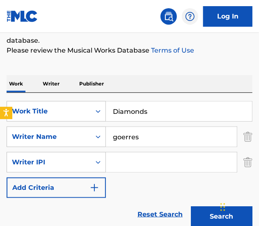
click at [183, 114] on input "Diamonds" at bounding box center [179, 111] width 146 height 20
paste input "dn't I - Karaoke Version"
drag, startPoint x: 139, startPoint y: 107, endPoint x: 381, endPoint y: 124, distance: 243.1
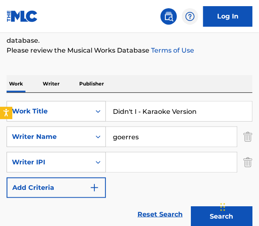
click at [258, 114] on html "Accessibility Screen-Reader Guide, Feedback, and Issue Reporting | New window C…" at bounding box center [129, 2] width 259 height 226
type input "Didn't I"
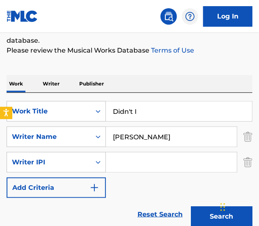
type input "[PERSON_NAME]"
click at [191, 206] on button "Search" at bounding box center [222, 216] width 62 height 21
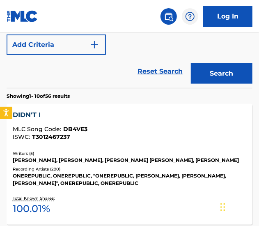
scroll to position [253, 0]
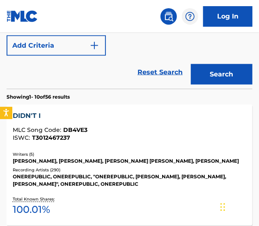
click at [185, 155] on div "Writers ( 5 )" at bounding box center [129, 154] width 233 height 6
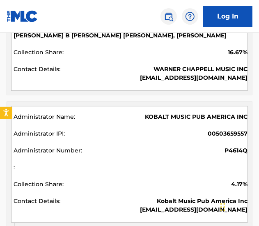
scroll to position [597, 0]
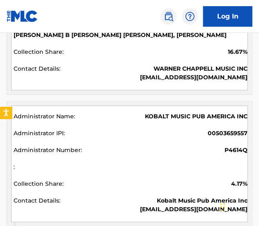
click at [176, 121] on span "KOBALT MUSIC PUB AMERICA INC" at bounding box center [196, 116] width 103 height 9
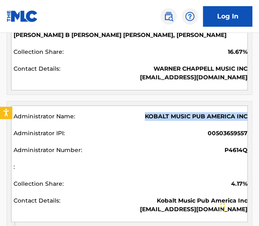
click at [176, 121] on span "KOBALT MUSIC PUB AMERICA INC" at bounding box center [196, 116] width 103 height 9
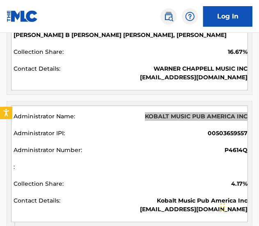
scroll to position [719, 0]
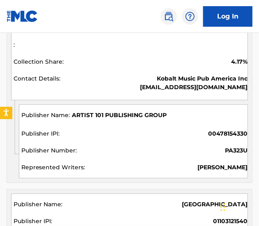
click at [146, 120] on span "ARTIST 101 PUBLISHING GROUP" at bounding box center [119, 115] width 95 height 9
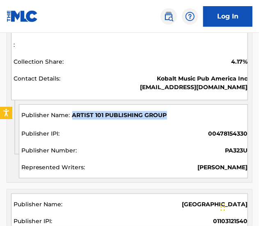
click at [146, 120] on span "ARTIST 101 PUBLISHING GROUP" at bounding box center [119, 115] width 95 height 9
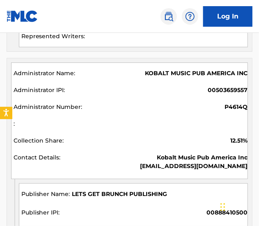
scroll to position [1487, 0]
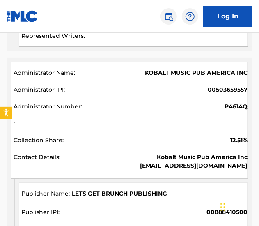
click at [229, 77] on span "KOBALT MUSIC PUB AMERICA INC" at bounding box center [196, 73] width 103 height 9
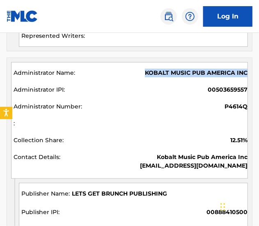
click at [229, 77] on span "KOBALT MUSIC PUB AMERICA INC" at bounding box center [196, 73] width 103 height 9
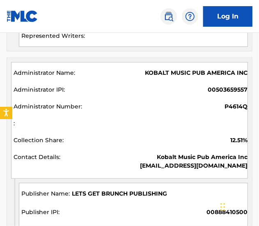
click at [103, 199] on span "LETS GET BRUNCH PUBLISHING" at bounding box center [119, 193] width 95 height 9
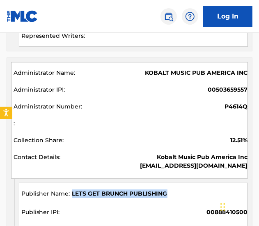
click at [103, 199] on span "LETS GET BRUNCH PUBLISHING" at bounding box center [119, 193] width 95 height 9
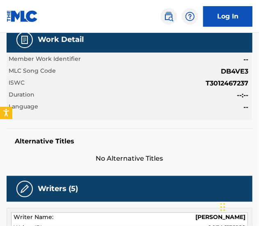
scroll to position [0, 0]
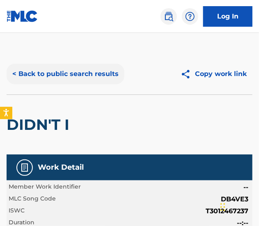
click at [71, 75] on button "< Back to public search results" at bounding box center [66, 74] width 118 height 21
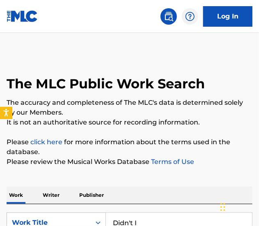
scroll to position [139, 0]
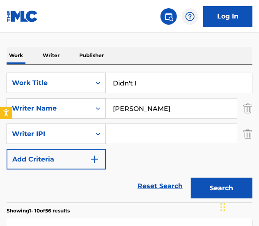
click at [139, 85] on input "Didn't I" at bounding box center [179, 83] width 146 height 20
paste input "e For You - Karaoke Version"
drag, startPoint x: 155, startPoint y: 85, endPoint x: 375, endPoint y: 87, distance: 219.5
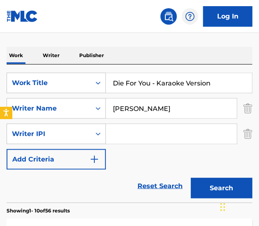
type input "Die For You"
type input "rhars"
click at [191, 178] on button "Search" at bounding box center [222, 188] width 62 height 21
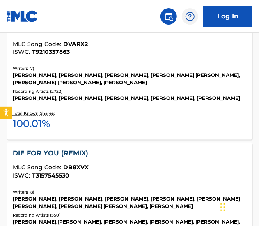
scroll to position [286, 0]
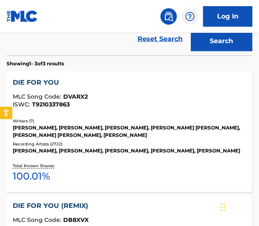
click at [132, 108] on div "DIE FOR YOU MLC Song Code : DVARX2 ISWC : T9210337863" at bounding box center [129, 95] width 233 height 34
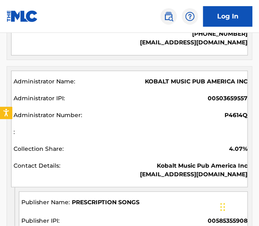
scroll to position [936, 0]
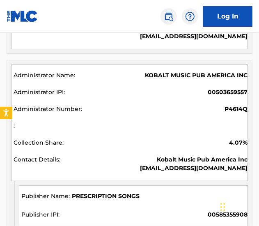
click at [163, 72] on span "KOBALT MUSIC PUB AMERICA INC" at bounding box center [196, 75] width 103 height 9
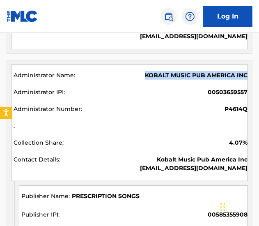
click at [163, 72] on span "KOBALT MUSIC PUB AMERICA INC" at bounding box center [196, 75] width 103 height 9
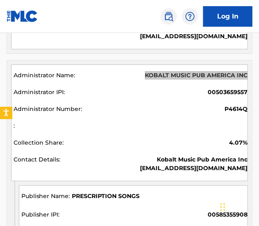
scroll to position [970, 0]
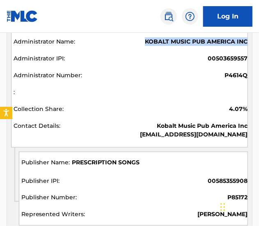
click at [132, 163] on span "PRESCRIPTION SONGS" at bounding box center [106, 162] width 68 height 9
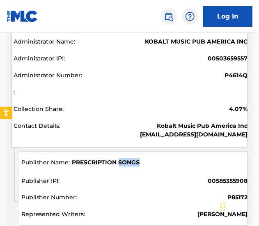
click at [132, 163] on span "PRESCRIPTION SONGS" at bounding box center [106, 162] width 68 height 9
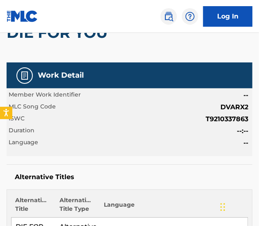
scroll to position [0, 0]
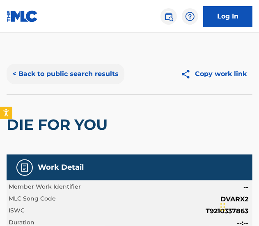
click at [66, 70] on button "< Back to public search results" at bounding box center [66, 74] width 118 height 21
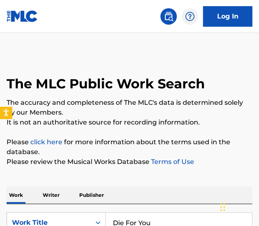
scroll to position [146, 0]
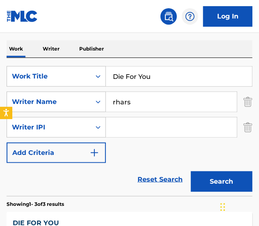
click at [135, 73] on input "Die For You" at bounding box center [179, 76] width 146 height 20
paste input "With A Smile - Karaoke Version"
drag, startPoint x: 185, startPoint y: 76, endPoint x: 469, endPoint y: 125, distance: 288.1
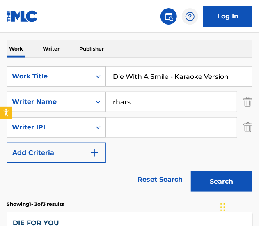
type input "Die With A Smile"
click at [191, 171] on button "Search" at bounding box center [222, 181] width 62 height 21
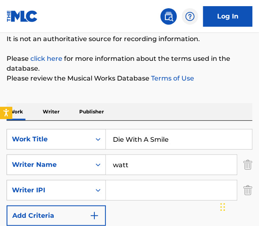
scroll to position [84, 0]
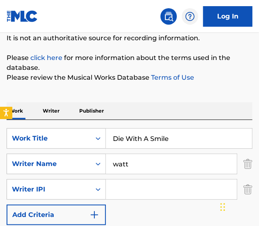
click at [139, 169] on input "watt" at bounding box center [171, 164] width 131 height 20
type input "germanotta"
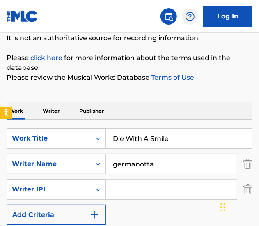
scroll to position [277, 0]
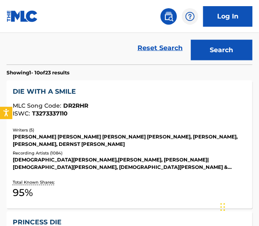
click at [169, 155] on div "Recording Artists ( 1084 )" at bounding box center [129, 153] width 233 height 6
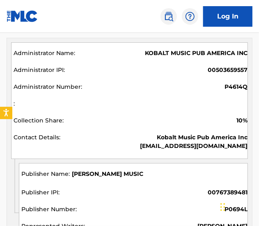
scroll to position [686, 0]
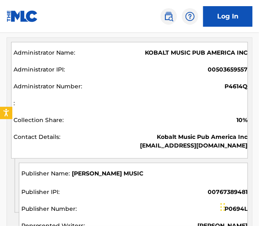
click at [80, 173] on span "[PERSON_NAME] MUSIC" at bounding box center [107, 173] width 71 height 9
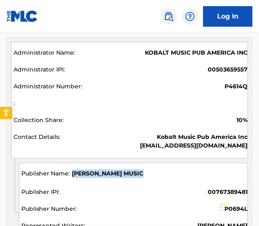
click at [80, 173] on span "[PERSON_NAME] MUSIC" at bounding box center [107, 173] width 71 height 9
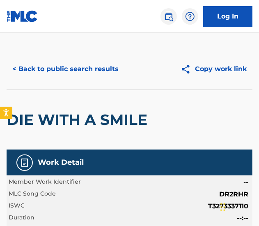
scroll to position [0, 0]
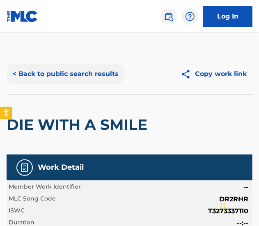
click at [69, 69] on button "< Back to public search results" at bounding box center [66, 74] width 118 height 21
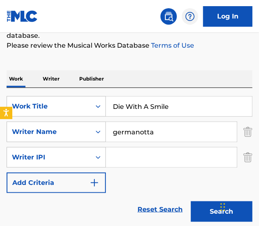
scroll to position [119, 0]
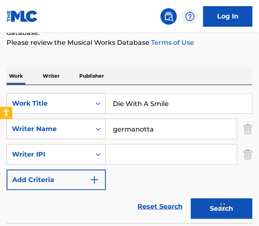
click at [158, 104] on input "Die With A Smile" at bounding box center [179, 104] width 146 height 20
paste input "t Pepsi - Karaoke Version"
drag, startPoint x: 149, startPoint y: 102, endPoint x: 517, endPoint y: 136, distance: 369.6
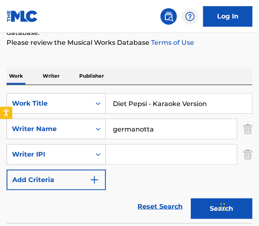
type input "Diet Pepsi"
type input "[PERSON_NAME]"
click at [191, 198] on button "Search" at bounding box center [222, 208] width 62 height 21
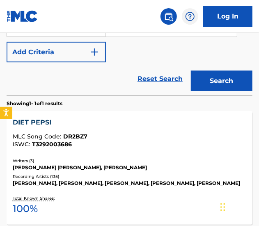
scroll to position [246, 0]
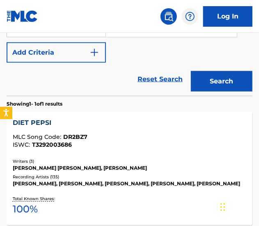
click at [158, 142] on div "ISWC : T3292003686" at bounding box center [129, 145] width 233 height 6
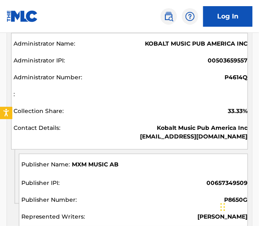
scroll to position [475, 0]
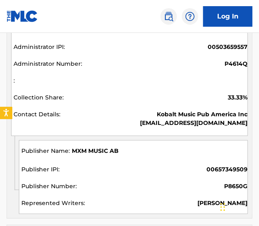
click at [78, 151] on span "MXM MUSIC AB" at bounding box center [95, 150] width 47 height 9
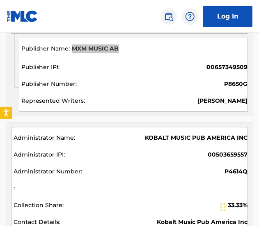
scroll to position [673, 0]
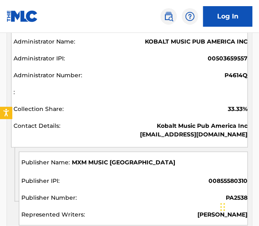
click at [114, 160] on span "MXM MUSIC [GEOGRAPHIC_DATA]" at bounding box center [123, 162] width 103 height 9
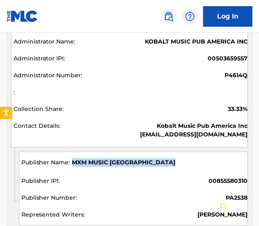
click at [114, 160] on span "MXM MUSIC [GEOGRAPHIC_DATA]" at bounding box center [123, 162] width 103 height 9
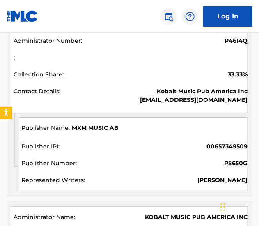
scroll to position [0, 0]
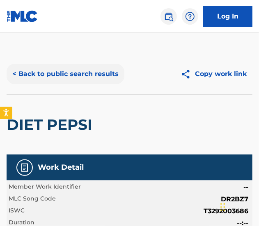
click at [80, 65] on button "< Back to public search results" at bounding box center [66, 74] width 118 height 21
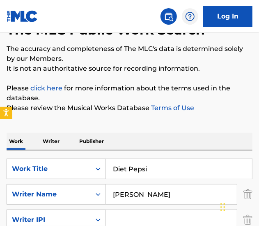
scroll to position [53, 0]
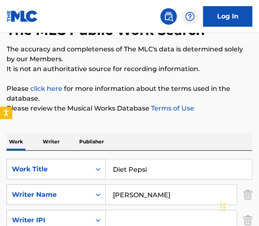
click at [147, 166] on input "Diet Pepsi" at bounding box center [179, 169] width 146 height 20
paste input "[PERSON_NAME] - Karaoke Version"
drag, startPoint x: 141, startPoint y: 166, endPoint x: 464, endPoint y: 187, distance: 324.0
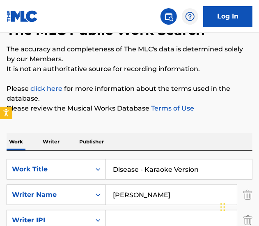
click at [258, 172] on html "Accessibility Screen-Reader Guide, Feedback, and Issue Reporting | New window C…" at bounding box center [129, 60] width 259 height 226
type input "Disease"
type input "wotman"
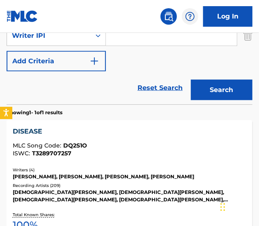
scroll to position [249, 0]
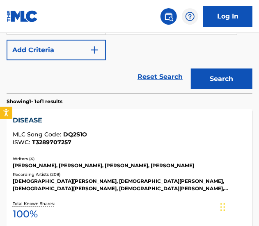
click at [160, 165] on div "[PERSON_NAME], [PERSON_NAME], [PERSON_NAME], [PERSON_NAME]" at bounding box center [129, 165] width 233 height 7
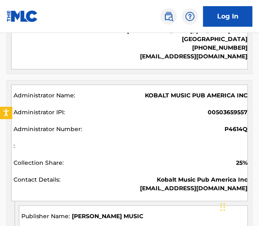
scroll to position [797, 0]
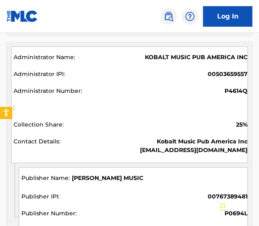
click at [105, 171] on div "[PERSON_NAME] MUSIC 00767389481 P0694L [PERSON_NAME]" at bounding box center [133, 204] width 229 height 74
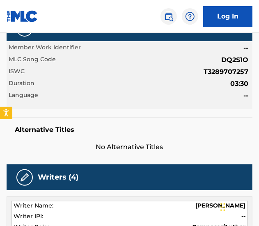
scroll to position [0, 0]
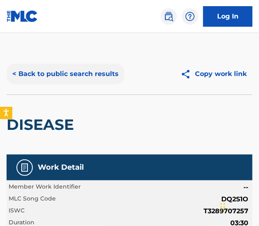
click at [62, 76] on button "< Back to public search results" at bounding box center [66, 74] width 118 height 21
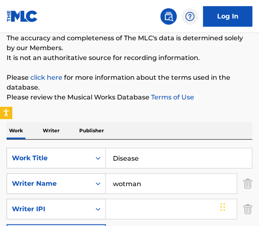
scroll to position [68, 0]
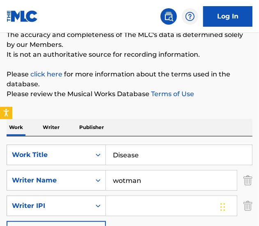
click at [159, 153] on input "Disease" at bounding box center [179, 155] width 146 height 20
paste input "oes It Matter"
click at [159, 153] on input "Disease" at bounding box center [179, 155] width 146 height 20
type input "Does It Matter"
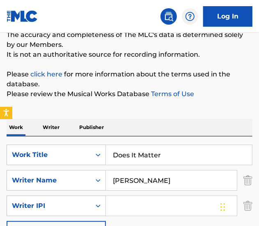
type input "[PERSON_NAME]"
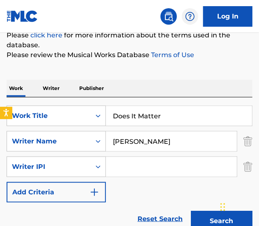
scroll to position [107, 0]
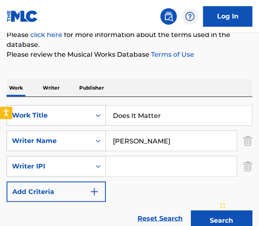
drag, startPoint x: 194, startPoint y: 98, endPoint x: 192, endPoint y: 103, distance: 4.8
click at [194, 98] on div "SearchWithCriteria16a5b615-a1a8-430c-9654-d171e8ec5479 Work Title Does It Matte…" at bounding box center [130, 166] width 246 height 138
click at [189, 114] on input "Does It Matter" at bounding box center [179, 115] width 146 height 20
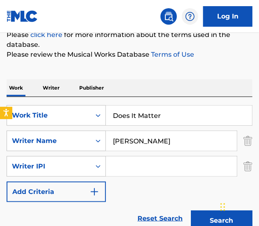
paste input "n't Call Me Angel - Karaoke Version"
drag, startPoint x: 181, startPoint y: 117, endPoint x: 483, endPoint y: 152, distance: 304.8
click at [258, 119] on html "Accessibility Screen-Reader Guide, Feedback, and Issue Reporting | New window C…" at bounding box center [129, 6] width 259 height 226
type input "Don't Call Me Angel"
type input "[PERSON_NAME]"
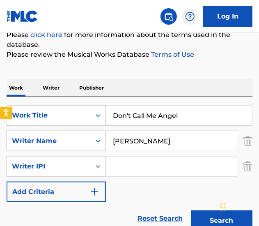
click at [191, 210] on button "Search" at bounding box center [222, 220] width 62 height 21
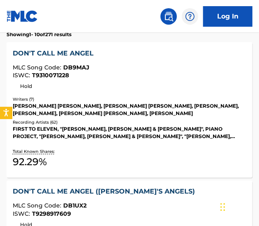
scroll to position [316, 0]
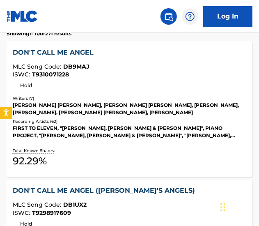
click at [161, 132] on div "FIRST TO ELEVEN, "[PERSON_NAME], [PERSON_NAME] & [PERSON_NAME]", PIANO PROJECT,…" at bounding box center [129, 132] width 233 height 15
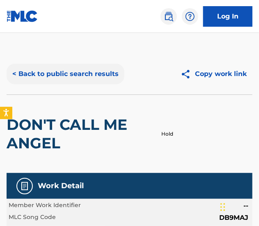
click at [55, 75] on button "< Back to public search results" at bounding box center [66, 74] width 118 height 21
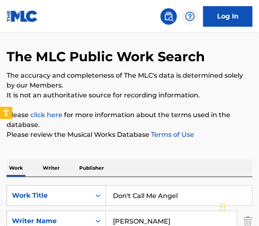
scroll to position [181, 0]
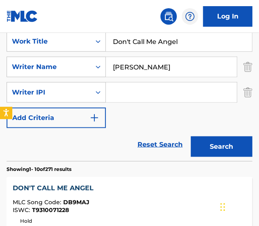
click at [153, 44] on input "Don't Call Me Angel" at bounding box center [179, 42] width 146 height 20
paste input "ry, Put Your Head On My Shoulder"
click at [153, 44] on input "Don't Call Me Angel" at bounding box center [179, 42] width 146 height 20
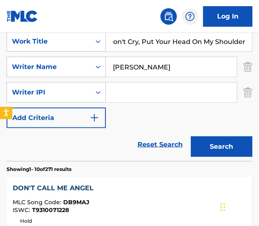
type input "Don't Cry, Put Your Head On My Shoulder"
click at [150, 57] on div "[PERSON_NAME]" at bounding box center [171, 67] width 131 height 21
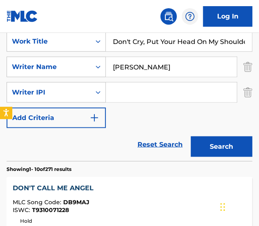
click at [151, 66] on input "[PERSON_NAME]" at bounding box center [171, 67] width 131 height 20
click at [191, 136] on button "Search" at bounding box center [222, 146] width 62 height 21
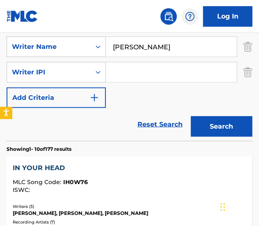
scroll to position [200, 0]
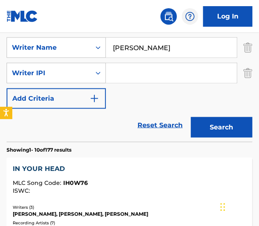
click at [160, 52] on input "[PERSON_NAME]" at bounding box center [171, 48] width 131 height 20
click at [139, 46] on input "[PERSON_NAME]" at bounding box center [171, 48] width 131 height 20
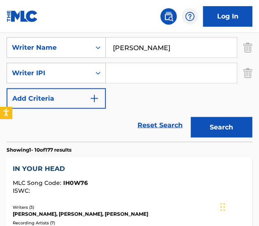
click at [139, 46] on input "[PERSON_NAME]" at bounding box center [171, 48] width 131 height 20
type input "clilverd"
click at [191, 117] on button "Search" at bounding box center [222, 127] width 62 height 21
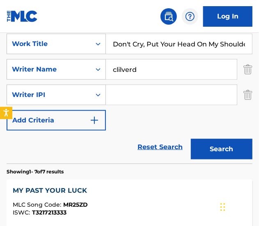
scroll to position [177, 0]
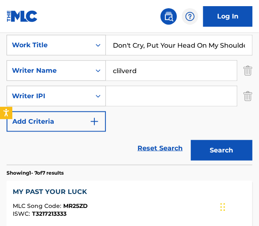
click at [126, 50] on input "Don't Cry, Put Your Head On My Shoulder" at bounding box center [179, 45] width 146 height 20
paste input "Play - Karaoke Version"
drag, startPoint x: 151, startPoint y: 43, endPoint x: 352, endPoint y: 33, distance: 201.3
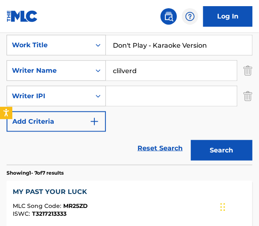
type input "Don't Play"
type input "[PERSON_NAME]"
click at [191, 140] on button "Search" at bounding box center [222, 150] width 62 height 21
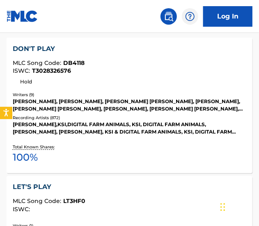
scroll to position [320, 0]
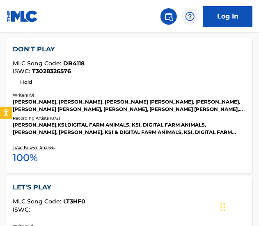
click at [165, 72] on div "ISWC : T3028326576" at bounding box center [129, 72] width 233 height 6
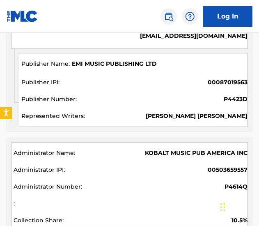
scroll to position [1260, 0]
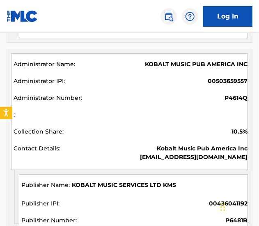
click at [165, 69] on span "KOBALT MUSIC PUB AMERICA INC" at bounding box center [196, 64] width 103 height 9
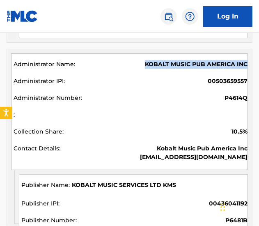
click at [165, 69] on span "KOBALT MUSIC PUB AMERICA INC" at bounding box center [196, 64] width 103 height 9
click at [151, 184] on div "KOBALT MUSIC SERVICES LTD KMS 00436041192 P6481B J MIIRACLE, [PERSON_NAME] [PER…" at bounding box center [133, 211] width 229 height 74
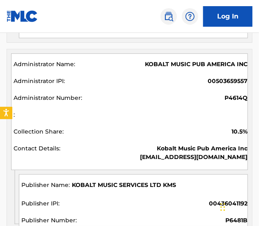
click at [152, 187] on span "KOBALT MUSIC SERVICES LTD KMS" at bounding box center [124, 185] width 104 height 9
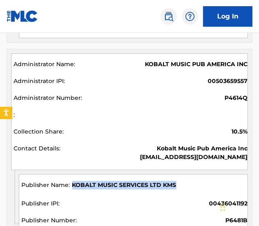
click at [152, 187] on span "KOBALT MUSIC SERVICES LTD KMS" at bounding box center [124, 185] width 104 height 9
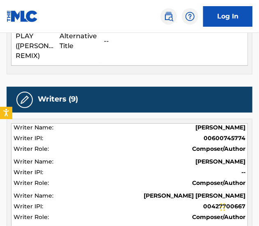
scroll to position [0, 0]
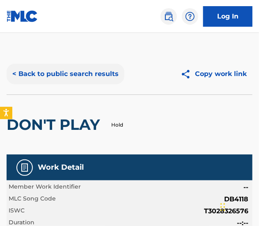
click at [55, 76] on button "< Back to public search results" at bounding box center [66, 74] width 118 height 21
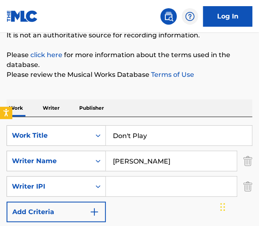
scroll to position [96, 0]
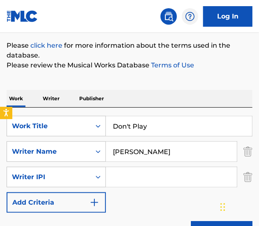
click at [143, 132] on input "Don't Play" at bounding box center [179, 126] width 146 height 20
paste input "Start Now - Karaoke Version"
drag, startPoint x: 165, startPoint y: 125, endPoint x: 457, endPoint y: 188, distance: 298.5
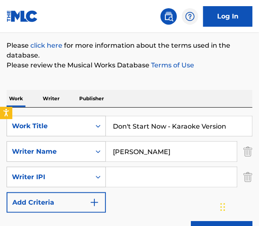
click at [258, 129] on html "Accessibility Screen-Reader Guide, Feedback, and Issue Reporting | New window C…" at bounding box center [129, 17] width 259 height 226
type input "Don't Start Now"
type input "[PERSON_NAME]"
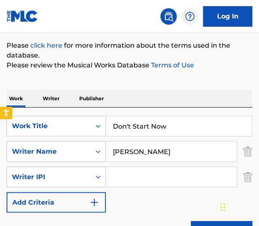
scroll to position [257, 0]
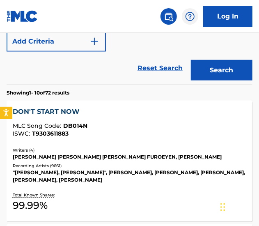
click at [131, 146] on div "DON'T START NOW MLC Song Code : DB014N ISWC : T9303611883 Writers ( 4 ) [PERSON…" at bounding box center [130, 161] width 246 height 121
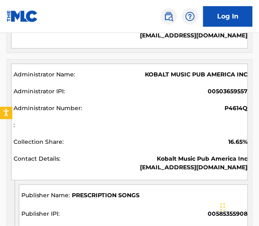
scroll to position [848, 0]
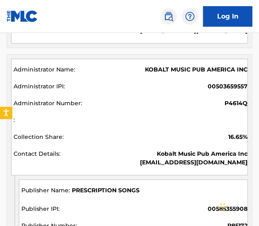
click at [173, 76] on div "KOBALT MUSIC PUB AMERICA INC" at bounding box center [131, 70] width 234 height 11
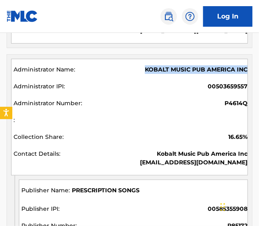
click at [173, 76] on div "KOBALT MUSIC PUB AMERICA INC" at bounding box center [131, 70] width 234 height 11
click at [84, 195] on span "PRESCRIPTION SONGS" at bounding box center [106, 190] width 68 height 9
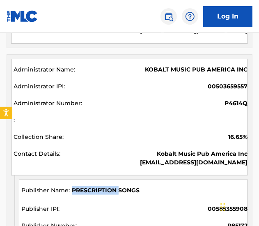
click at [84, 195] on span "PRESCRIPTION SONGS" at bounding box center [106, 190] width 68 height 9
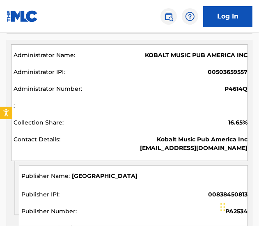
scroll to position [1980, 0]
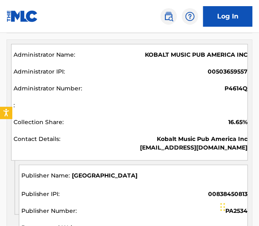
click at [121, 181] on span "[GEOGRAPHIC_DATA]" at bounding box center [105, 175] width 66 height 9
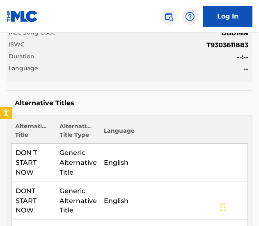
scroll to position [0, 0]
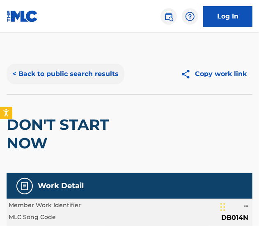
click at [90, 77] on button "< Back to public search results" at bounding box center [66, 74] width 118 height 21
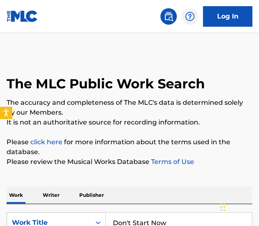
scroll to position [119, 0]
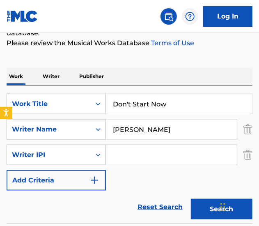
click at [139, 105] on input "Don't Start Now" at bounding box center [179, 104] width 146 height 20
paste input "reaming - Karaoke Version"
click at [144, 105] on input "Dreaming - Karaoke Version" at bounding box center [179, 104] width 146 height 20
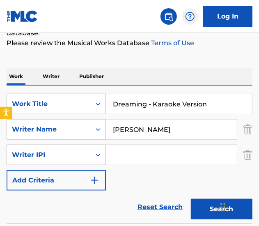
drag, startPoint x: 147, startPoint y: 105, endPoint x: 280, endPoint y: 105, distance: 133.3
type input "Dreaming"
type input "[PERSON_NAME]"
click at [191, 199] on button "Search" at bounding box center [222, 209] width 62 height 21
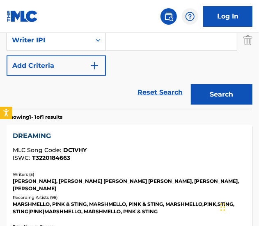
scroll to position [231, 0]
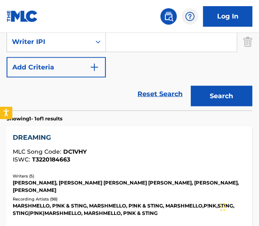
click at [145, 167] on div "DREAMING MLC Song Code : DC1VHY ISWC : T3220184663 Writers ( 5 ) [PERSON_NAME],…" at bounding box center [130, 190] width 246 height 128
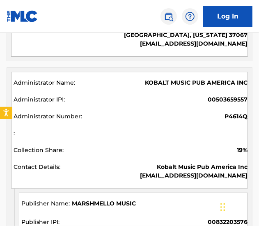
scroll to position [858, 0]
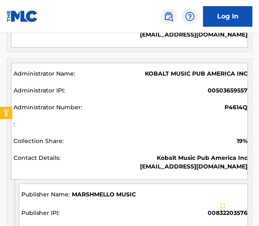
click at [125, 190] on span "MARSHMELLO MUSIC" at bounding box center [104, 194] width 64 height 9
click at [91, 196] on span "MARSHMELLO MUSIC" at bounding box center [104, 194] width 64 height 9
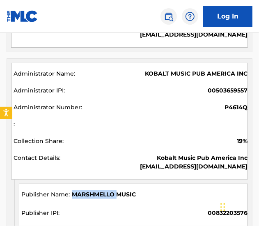
click at [91, 196] on span "MARSHMELLO MUSIC" at bounding box center [104, 194] width 64 height 9
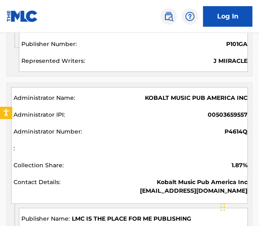
scroll to position [1258, 0]
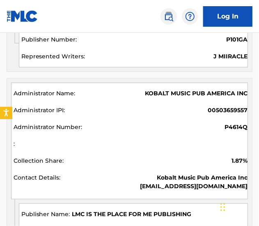
click at [158, 210] on span "LMC IS THE PLACE FOR ME PUBLISHING" at bounding box center [131, 214] width 119 height 9
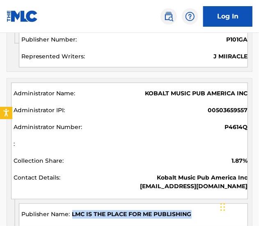
click at [158, 210] on span "LMC IS THE PLACE FOR ME PUBLISHING" at bounding box center [131, 214] width 119 height 9
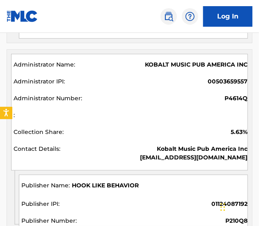
scroll to position [1496, 0]
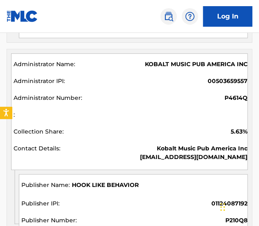
click at [110, 181] on span "HOOK LIKE BEHAVIOR" at bounding box center [105, 185] width 67 height 9
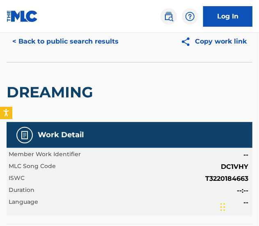
scroll to position [0, 0]
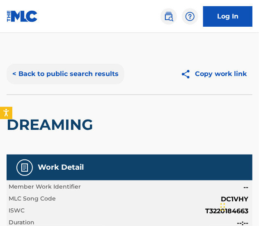
click at [70, 69] on button "< Back to public search results" at bounding box center [66, 74] width 118 height 21
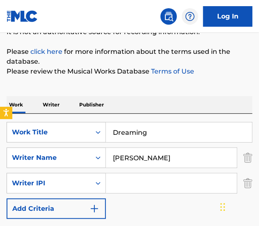
scroll to position [158, 0]
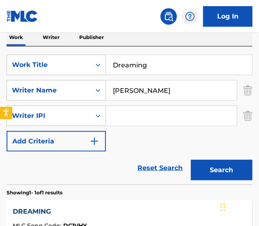
click at [126, 62] on input "Dreaming" at bounding box center [179, 65] width 146 height 20
paste input "Everything I Wanted - Karaoke Version"
drag, startPoint x: 181, startPoint y: 59, endPoint x: 411, endPoint y: 123, distance: 238.4
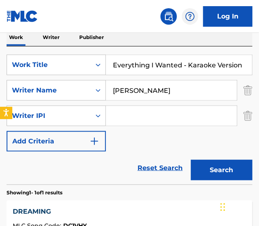
type input "Everything I Wanted"
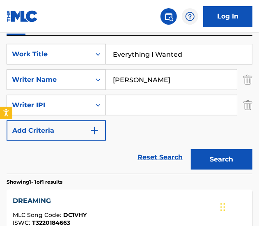
scroll to position [131, 0]
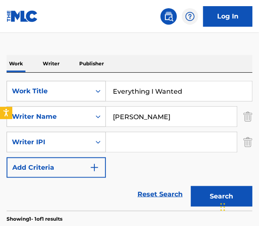
click at [152, 115] on input "[PERSON_NAME]" at bounding box center [171, 117] width 131 height 20
type input "[PERSON_NAME]"
click at [191, 186] on button "Search" at bounding box center [222, 196] width 62 height 21
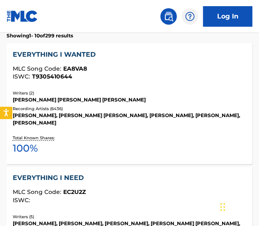
scroll to position [315, 0]
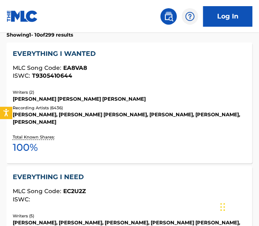
click at [146, 109] on div "Recording Artists ( 6436 )" at bounding box center [129, 108] width 233 height 6
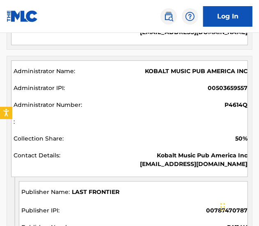
scroll to position [656, 0]
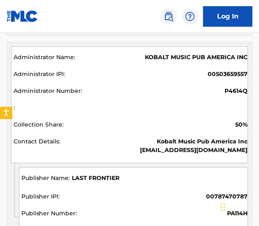
click at [98, 175] on span "LAST FRONTIER" at bounding box center [96, 178] width 48 height 9
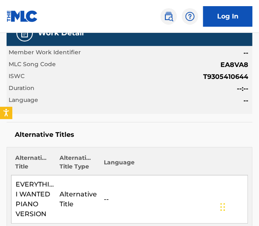
scroll to position [0, 0]
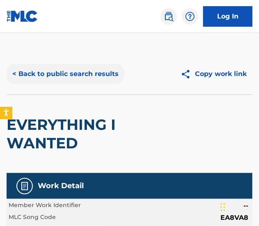
click at [72, 67] on button "< Back to public search results" at bounding box center [66, 74] width 118 height 21
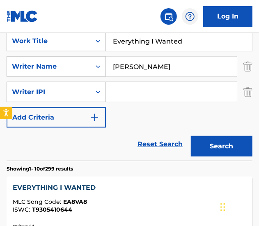
scroll to position [181, 0]
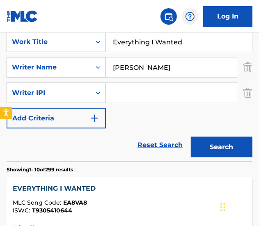
click at [147, 33] on input "Everything I Wanted" at bounding box center [179, 42] width 146 height 20
paste input "yes Closed - Karaoke Version"
drag, startPoint x: 160, startPoint y: 39, endPoint x: 435, endPoint y: 78, distance: 277.6
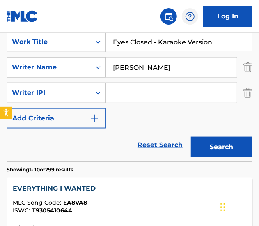
type input "Eyes Closed"
type input "[PERSON_NAME]"
click at [191, 137] on button "Search" at bounding box center [222, 147] width 62 height 21
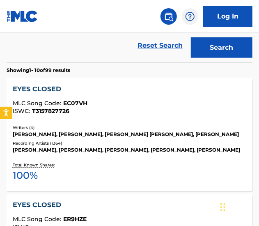
scroll to position [279, 0]
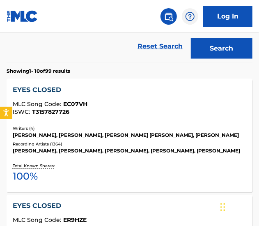
click at [185, 132] on div "[PERSON_NAME], [PERSON_NAME], [PERSON_NAME] [PERSON_NAME], [PERSON_NAME]" at bounding box center [129, 135] width 233 height 7
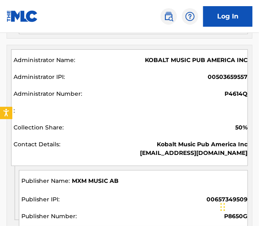
scroll to position [724, 0]
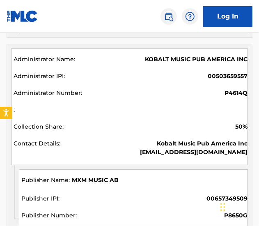
click at [99, 178] on span "MXM MUSIC AB" at bounding box center [95, 180] width 47 height 9
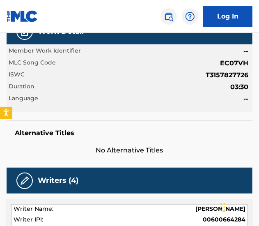
scroll to position [0, 0]
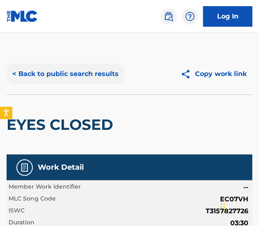
click at [63, 72] on button "< Back to public search results" at bounding box center [66, 74] width 118 height 21
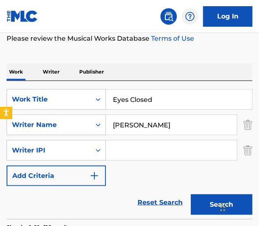
scroll to position [154, 0]
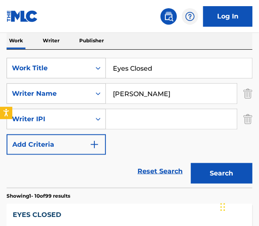
click at [140, 70] on input "Eyes Closed" at bounding box center [179, 68] width 146 height 20
paste input "Face to Face - Summer Remix"
drag, startPoint x: 169, startPoint y: 71, endPoint x: 425, endPoint y: 112, distance: 259.2
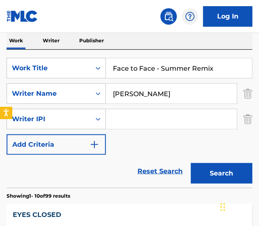
type input "Face to Face"
click at [191, 163] on button "Search" at bounding box center [222, 173] width 62 height 21
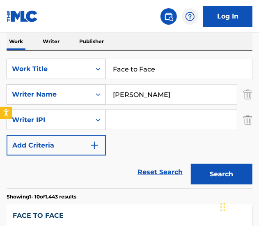
click at [158, 93] on input "[PERSON_NAME]" at bounding box center [171, 95] width 131 height 20
type input "wheatland"
click at [191, 164] on button "Search" at bounding box center [222, 174] width 62 height 21
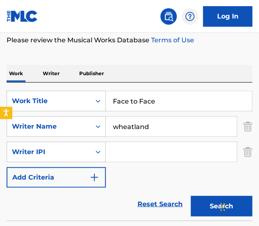
scroll to position [110, 0]
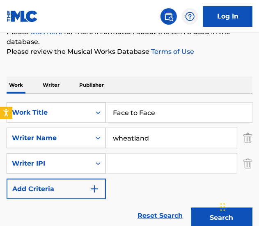
click at [136, 112] on input "Face to Face" at bounding box center [179, 113] width 146 height 20
type input "Face 2 Face"
click at [191, 207] on button "Search" at bounding box center [222, 217] width 62 height 21
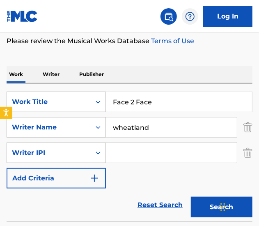
scroll to position [107, 0]
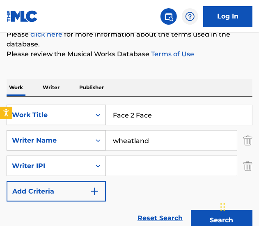
click at [162, 134] on input "wheatland" at bounding box center [171, 140] width 131 height 20
type input "[PERSON_NAME]"
click at [191, 210] on button "Search" at bounding box center [222, 220] width 62 height 21
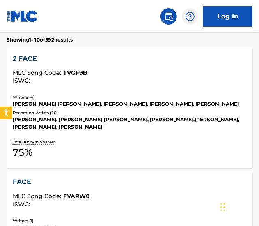
scroll to position [177, 0]
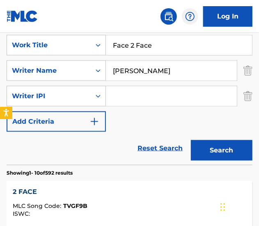
click at [132, 47] on input "Face 2 Face" at bounding box center [179, 45] width 146 height 20
type input "Face to Face"
click at [191, 140] on button "Search" at bounding box center [222, 150] width 62 height 21
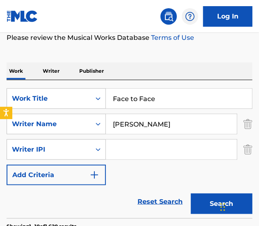
scroll to position [110, 0]
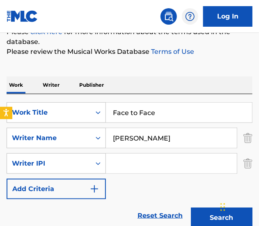
click at [147, 136] on input "[PERSON_NAME]" at bounding box center [171, 138] width 131 height 20
type input "h"
type input "[PERSON_NAME]"
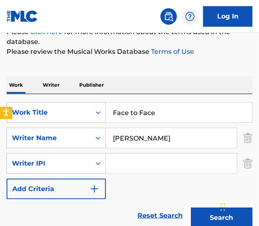
click at [191, 207] on button "Search" at bounding box center [222, 217] width 62 height 21
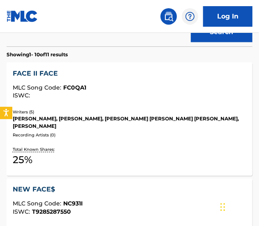
scroll to position [295, 0]
click at [139, 134] on div "FACE II FACE MLC Song Code : FC0QA1 ISWC : Writers ( 5 ) [PERSON_NAME], [PERSON…" at bounding box center [130, 118] width 246 height 113
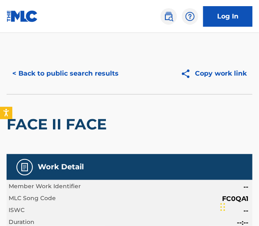
click at [66, 55] on div "< Back to public search results Copy work link" at bounding box center [130, 73] width 246 height 41
click at [70, 66] on button "< Back to public search results" at bounding box center [66, 73] width 118 height 21
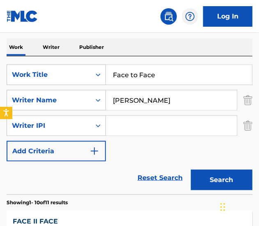
scroll to position [149, 0]
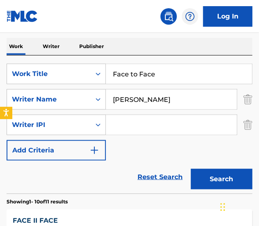
click at [124, 82] on input "Face to Face" at bounding box center [179, 74] width 146 height 20
paste input "st Car - Karaoke Version"
drag, startPoint x: 240, startPoint y: 86, endPoint x: 430, endPoint y: 97, distance: 190.3
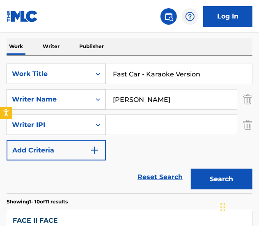
type input "Fast Car"
type input "[PERSON_NAME]"
click at [191, 169] on button "Search" at bounding box center [222, 179] width 62 height 21
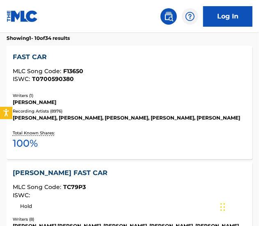
scroll to position [312, 0]
click at [188, 103] on div "[PERSON_NAME]" at bounding box center [129, 102] width 233 height 7
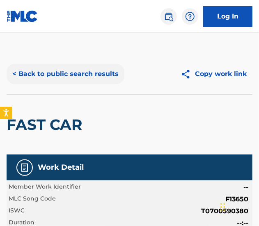
click at [49, 78] on button "< Back to public search results" at bounding box center [66, 74] width 118 height 21
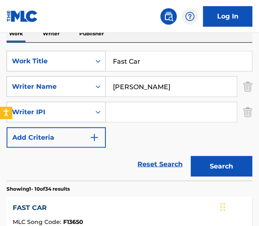
scroll to position [137, 0]
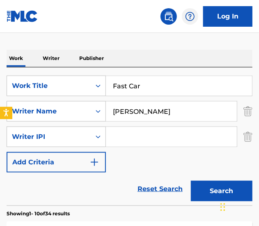
click at [186, 74] on div "SearchWithCriteria16a5b615-a1a8-430c-9654-d171e8ec5479 Work Title Fast Car Sear…" at bounding box center [130, 136] width 246 height 138
click at [188, 82] on input "Fast Car" at bounding box center [179, 86] width 146 height 20
paste input "eels Like I'm Falling In Love - Karaoke Version"
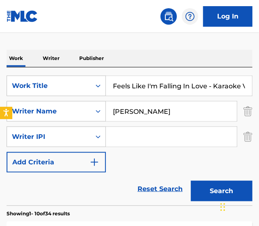
scroll to position [0, 21]
drag, startPoint x: 183, startPoint y: 85, endPoint x: 391, endPoint y: 132, distance: 213.2
type input "Feels Like I'm Falling In Love"
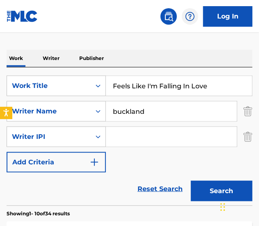
type input "buckland"
click at [191, 181] on button "Search" at bounding box center [222, 191] width 62 height 21
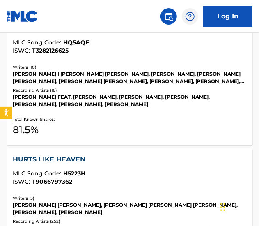
scroll to position [572, 0]
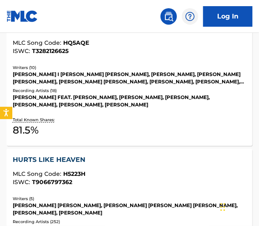
click at [155, 114] on div "Total Known Shares: 81.5 %" at bounding box center [129, 126] width 233 height 25
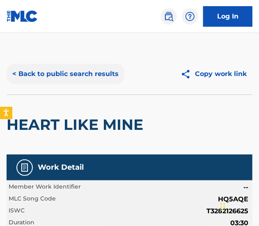
click at [73, 69] on button "< Back to public search results" at bounding box center [66, 74] width 118 height 21
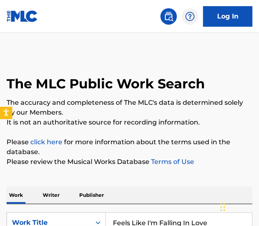
scroll to position [93, 0]
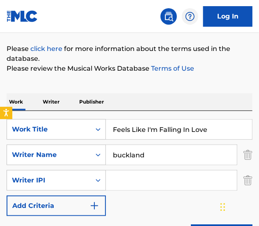
click at [170, 123] on input "Feels Like I'm Falling In Love" at bounding box center [179, 129] width 146 height 20
paste input "irst Times - Karaoke Version"
drag, startPoint x: 160, startPoint y: 122, endPoint x: 418, endPoint y: 153, distance: 260.4
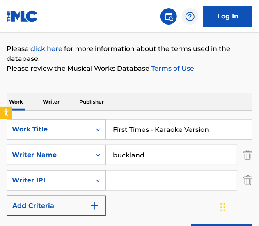
click at [258, 133] on html "Accessibility Screen-Reader Guide, Feedback, and Issue Reporting | New window C…" at bounding box center [129, 20] width 259 height 226
type input "First Times"
type input "[PERSON_NAME]"
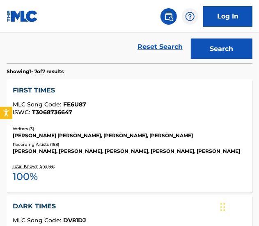
scroll to position [272, 0]
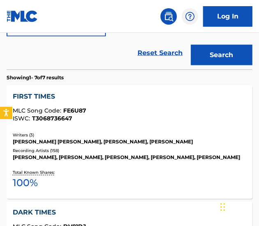
click at [123, 145] on div "[PERSON_NAME] [PERSON_NAME], [PERSON_NAME], [PERSON_NAME]" at bounding box center [129, 141] width 233 height 7
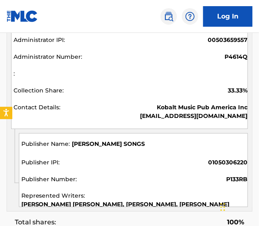
scroll to position [971, 0]
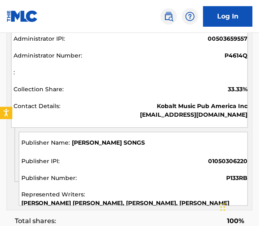
click at [108, 134] on div "[PERSON_NAME] SONGS 01050306220 P133RB [PERSON_NAME] [PERSON_NAME], [PERSON_NAM…" at bounding box center [133, 169] width 229 height 74
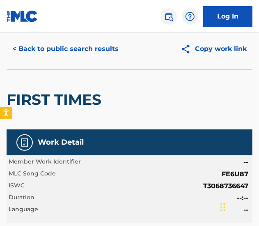
scroll to position [0, 0]
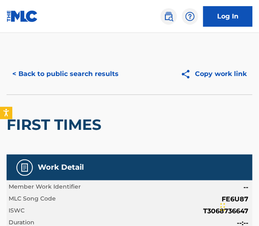
click at [75, 84] on div "< Back to public search results Copy work link" at bounding box center [130, 73] width 246 height 41
click at [68, 77] on button "< Back to public search results" at bounding box center [66, 74] width 118 height 21
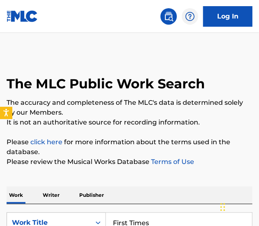
scroll to position [95, 0]
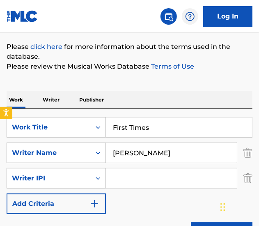
click at [154, 121] on input "First Times" at bounding box center [179, 127] width 146 height 20
paste input "fone sex"
type input "fone sex"
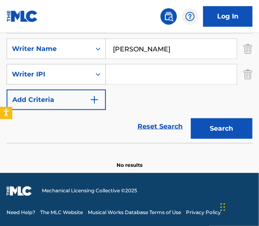
click at [158, 57] on input "[PERSON_NAME]" at bounding box center [171, 49] width 131 height 20
type input "[PERSON_NAME]"
click at [191, 118] on button "Search" at bounding box center [222, 128] width 62 height 21
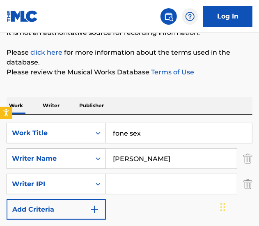
scroll to position [87, 0]
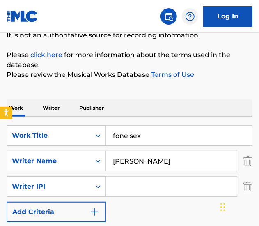
click at [133, 135] on input "fone sex" at bounding box center [179, 136] width 146 height 20
paste input "Freaking Me Out - Karaoke Version"
drag, startPoint x: 173, startPoint y: 134, endPoint x: 484, endPoint y: 175, distance: 314.1
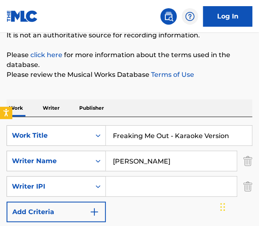
click at [258, 139] on html "Accessibility Screen-Reader Guide, Feedback, and Issue Reporting | New window C…" at bounding box center [129, 26] width 259 height 226
type input "Freaking Me Out"
type input "[PERSON_NAME]"
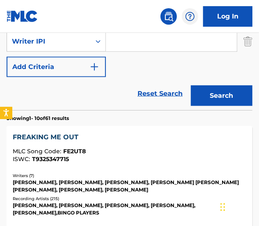
scroll to position [231, 0]
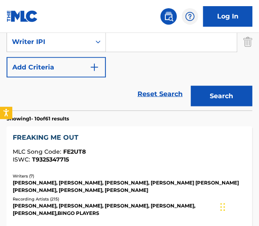
drag, startPoint x: 148, startPoint y: 158, endPoint x: 120, endPoint y: 164, distance: 29.0
click at [120, 164] on div "FREAKING ME OUT MLC Song Code : FE2UT8 ISWC : T9325347715" at bounding box center [129, 150] width 233 height 34
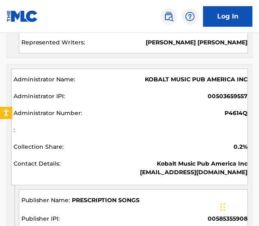
scroll to position [1199, 0]
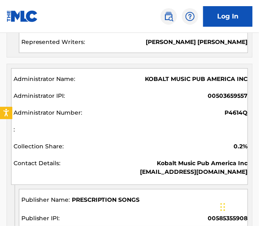
click at [108, 206] on div "PRESCRIPTION SONGS 00585355908 P85172 [PERSON_NAME] [PERSON_NAME] [PERSON_NAME]…" at bounding box center [133, 226] width 229 height 74
click at [113, 199] on span "PRESCRIPTION SONGS" at bounding box center [106, 199] width 68 height 9
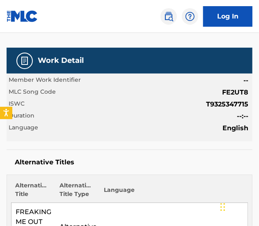
scroll to position [0, 0]
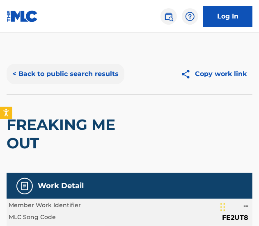
click at [55, 73] on button "< Back to public search results" at bounding box center [66, 74] width 118 height 21
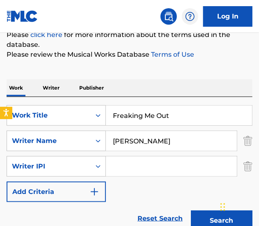
scroll to position [107, 0]
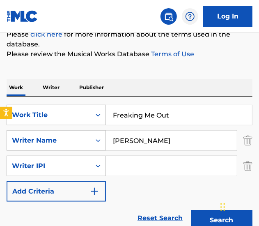
click at [137, 118] on input "Freaking Me Out" at bounding box center [179, 115] width 146 height 20
paste input "uture Nostalgia - Karaoke Version"
drag, startPoint x: 169, startPoint y: 114, endPoint x: 457, endPoint y: 184, distance: 295.6
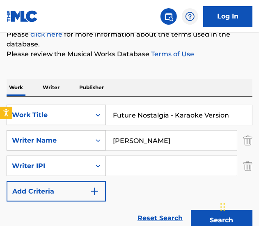
click at [258, 118] on html "Accessibility Screen-Reader Guide, Feedback, and Issue Reporting | New window C…" at bounding box center [129, 6] width 259 height 226
type input "Future Nostalgia"
type input "coffee"
click at [191, 210] on button "Search" at bounding box center [222, 220] width 62 height 21
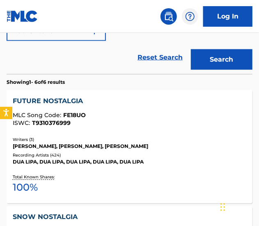
scroll to position [268, 0]
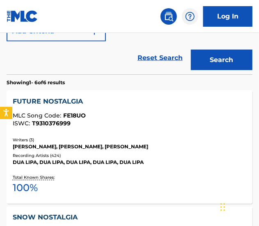
click at [169, 146] on div "[PERSON_NAME], [PERSON_NAME], [PERSON_NAME]" at bounding box center [129, 146] width 233 height 7
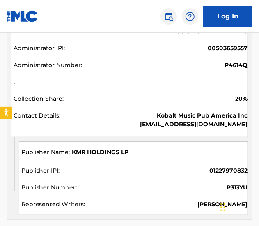
scroll to position [641, 0]
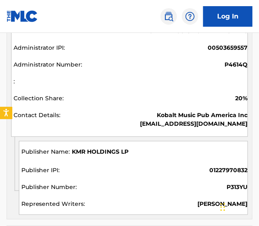
click at [120, 151] on span "KMR HOLDINGS LP" at bounding box center [100, 151] width 57 height 9
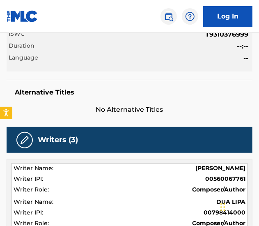
scroll to position [0, 0]
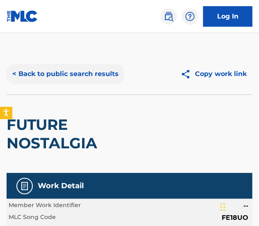
click at [67, 69] on button "< Back to public search results" at bounding box center [66, 74] width 118 height 21
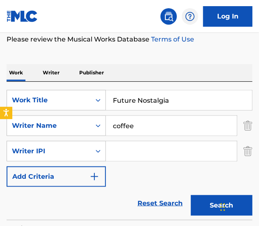
scroll to position [130, 0]
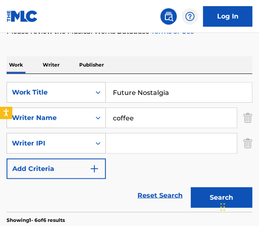
click at [130, 93] on input "Future Nostalgia" at bounding box center [179, 92] width 146 height 20
paste input "Girlfriend - Karaoke Version"
drag, startPoint x: 145, startPoint y: 91, endPoint x: 415, endPoint y: 116, distance: 271.1
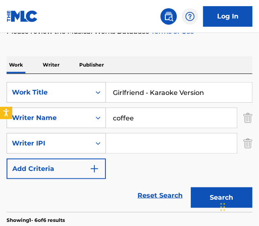
type input "Girlfriend"
type input "hindlin"
click at [191, 187] on button "Search" at bounding box center [222, 197] width 62 height 21
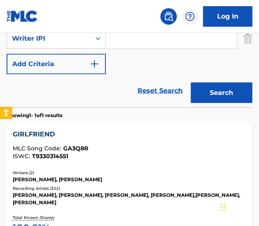
scroll to position [235, 0]
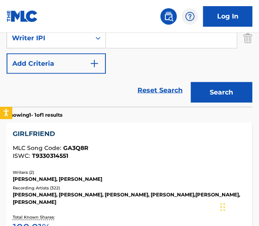
click at [168, 181] on div "[PERSON_NAME], [PERSON_NAME]" at bounding box center [129, 179] width 233 height 7
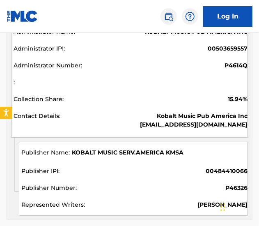
scroll to position [516, 0]
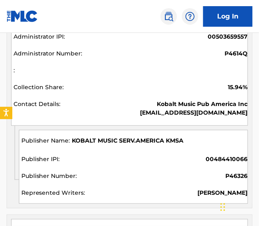
click at [142, 137] on span "KOBALT MUSIC SERV.AMERICA KMSA" at bounding box center [128, 140] width 112 height 9
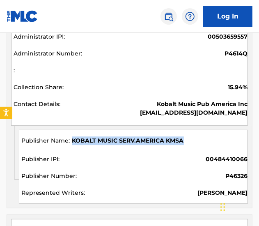
click at [142, 137] on span "KOBALT MUSIC SERV.AMERICA KMSA" at bounding box center [128, 140] width 112 height 9
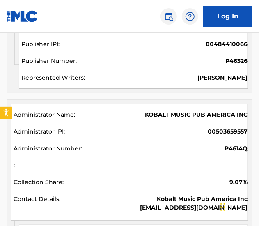
scroll to position [646, 0]
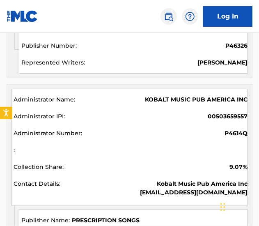
click at [98, 217] on span "PRESCRIPTION SONGS" at bounding box center [106, 220] width 68 height 9
click at [94, 217] on span "PRESCRIPTION SONGS" at bounding box center [106, 220] width 68 height 9
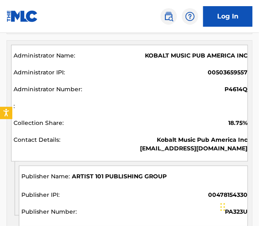
scroll to position [899, 0]
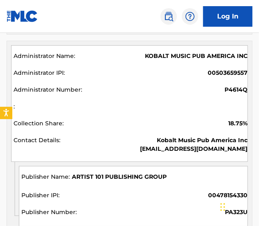
click at [130, 175] on span "ARTIST 101 PUBLISHING GROUP" at bounding box center [119, 176] width 95 height 9
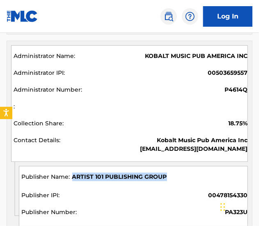
click at [130, 175] on span "ARTIST 101 PUBLISHING GROUP" at bounding box center [119, 176] width 95 height 9
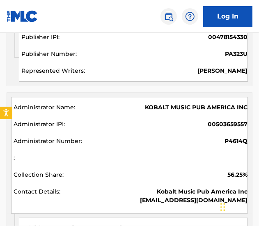
scroll to position [1111, 0]
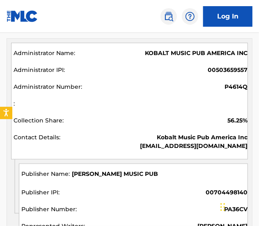
click at [135, 171] on span "[PERSON_NAME] MUSIC PUB" at bounding box center [115, 174] width 86 height 9
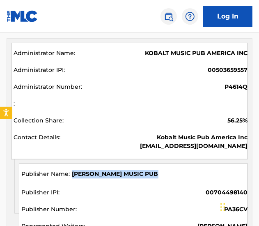
click at [135, 171] on span "[PERSON_NAME] MUSIC PUB" at bounding box center [115, 174] width 86 height 9
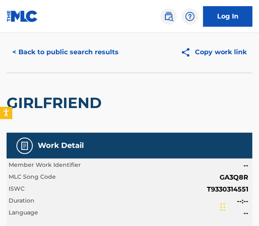
scroll to position [0, 0]
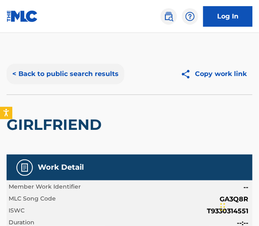
click at [88, 79] on button "< Back to public search results" at bounding box center [66, 74] width 118 height 21
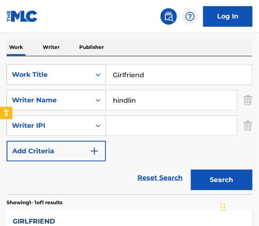
scroll to position [148, 0]
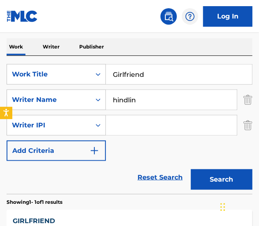
click at [136, 71] on input "Girlfriend" at bounding box center [179, 74] width 146 height 20
paste input "[PERSON_NAME] Hole"
type input "Glory Hole"
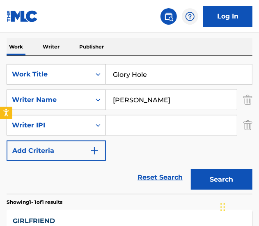
type input "[PERSON_NAME]"
click at [191, 169] on button "Search" at bounding box center [222, 179] width 62 height 21
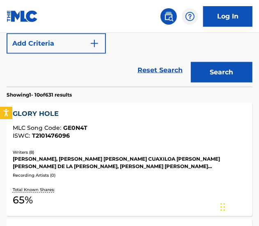
scroll to position [390, 0]
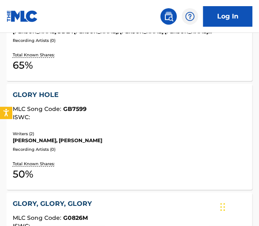
click at [159, 155] on div "GLORY HOLE MLC Song Code : GB7599 ISWC : Writers ( 2 ) [PERSON_NAME], [PERSON_N…" at bounding box center [130, 137] width 246 height 106
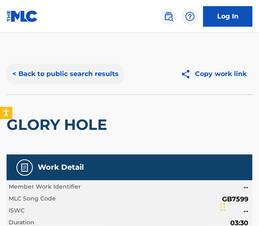
click at [36, 75] on button "< Back to public search results" at bounding box center [66, 74] width 118 height 21
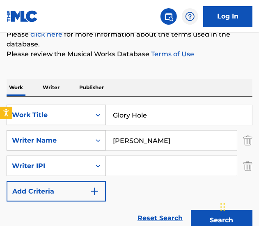
scroll to position [111, 0]
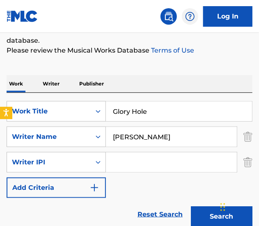
click at [141, 109] on input "Glory Hole" at bounding box center [179, 111] width 146 height 20
paste input "olden - Bossa de Janeiro Mix"
drag, startPoint x: 138, startPoint y: 111, endPoint x: 438, endPoint y: 156, distance: 303.3
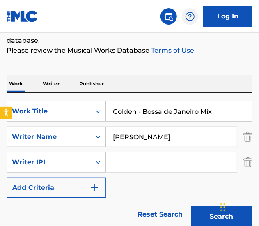
click at [258, 114] on html "Accessibility Screen-Reader Guide, Feedback, and Issue Reporting | New window C…" at bounding box center [129, 2] width 259 height 226
type input "Golden"
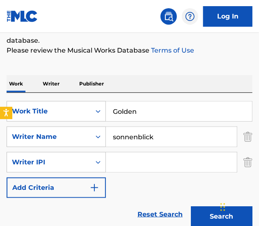
type input "sonnenblick"
click at [191, 206] on button "Search" at bounding box center [222, 216] width 62 height 21
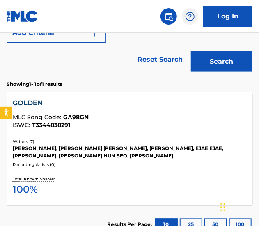
scroll to position [265, 0]
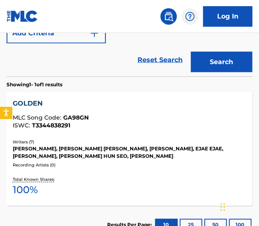
click at [155, 149] on div "[PERSON_NAME], [PERSON_NAME] [PERSON_NAME], [PERSON_NAME], EJAE EJAE, [PERSON_N…" at bounding box center [129, 152] width 233 height 15
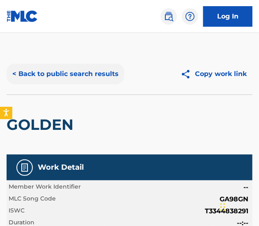
click at [86, 73] on button "< Back to public search results" at bounding box center [66, 74] width 118 height 21
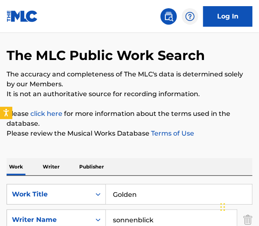
scroll to position [125, 0]
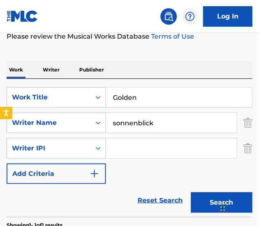
click at [144, 97] on input "Golden" at bounding box center [179, 97] width 146 height 20
paste input "Hour - Karaoke Version"
drag, startPoint x: 167, startPoint y: 97, endPoint x: 464, endPoint y: 143, distance: 300.6
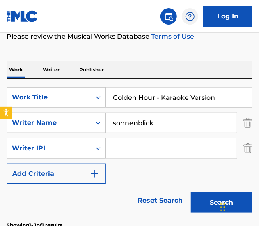
type input "Golden Hour"
type input "lawson"
click at [191, 192] on button "Search" at bounding box center [222, 202] width 62 height 21
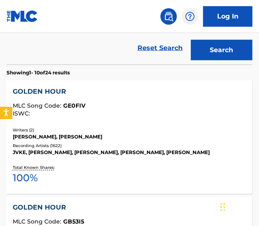
scroll to position [277, 0]
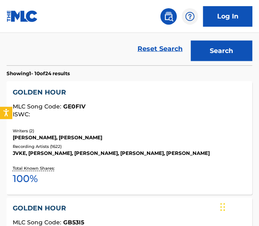
click at [132, 137] on div "[PERSON_NAME], [PERSON_NAME]" at bounding box center [129, 137] width 233 height 7
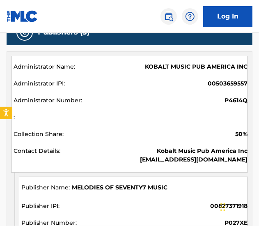
scroll to position [405, 0]
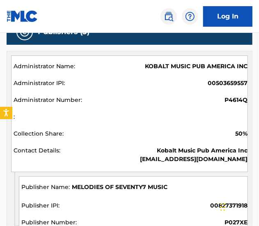
click at [136, 188] on span "MELODIES OF SEVENTY7 MUSIC" at bounding box center [120, 187] width 96 height 9
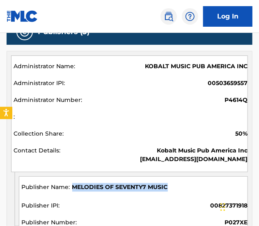
click at [136, 188] on span "MELODIES OF SEVENTY7 MUSIC" at bounding box center [120, 187] width 96 height 9
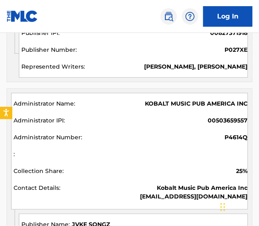
scroll to position [600, 0]
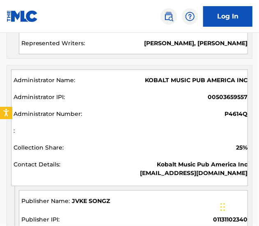
click at [100, 197] on span "JVKE SONGZ" at bounding box center [91, 201] width 38 height 9
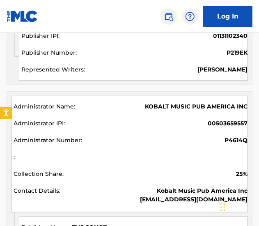
scroll to position [831, 0]
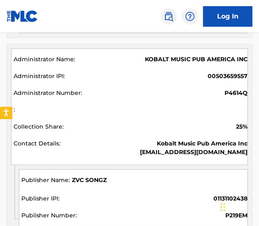
click at [91, 176] on span "ZVC SONGZ" at bounding box center [89, 180] width 35 height 9
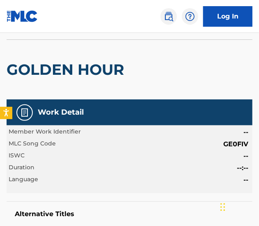
scroll to position [0, 0]
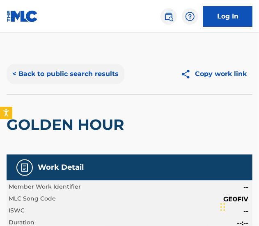
click at [60, 69] on button "< Back to public search results" at bounding box center [66, 74] width 118 height 21
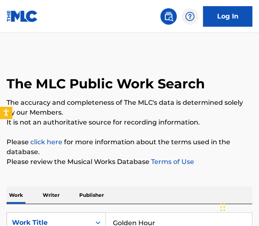
scroll to position [73, 0]
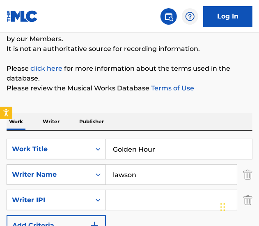
click at [148, 154] on input "Golden Hour" at bounding box center [179, 149] width 146 height 20
paste input "od To Go"
type input "Good To Go"
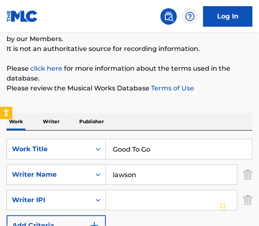
click at [155, 174] on input "lawson" at bounding box center [171, 175] width 131 height 20
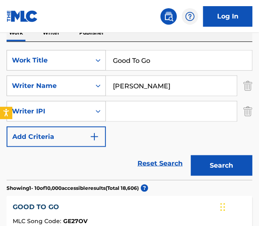
scroll to position [162, 0]
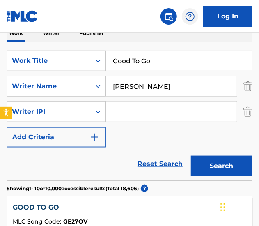
click at [142, 77] on input "[PERSON_NAME]" at bounding box center [171, 86] width 131 height 20
type input "[PERSON_NAME]"
click at [191, 155] on button "Search" at bounding box center [222, 165] width 62 height 21
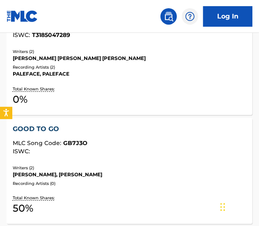
scroll to position [480, 0]
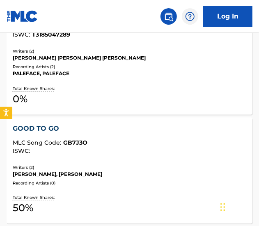
click at [133, 148] on div "ISWC :" at bounding box center [129, 151] width 233 height 6
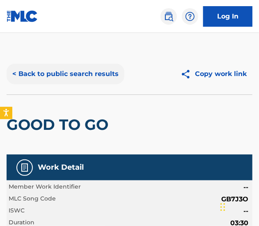
click at [79, 73] on button "< Back to public search results" at bounding box center [66, 74] width 118 height 21
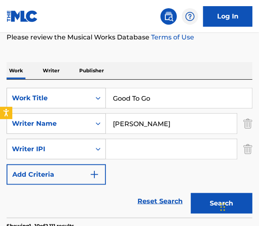
scroll to position [105, 0]
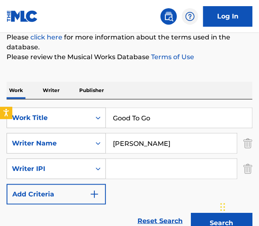
click at [152, 123] on input "Good To Go" at bounding box center [179, 118] width 146 height 20
paste input "Happier Than Ever - Karaoke Version"
drag, startPoint x: 209, startPoint y: 115, endPoint x: 482, endPoint y: 107, distance: 273.0
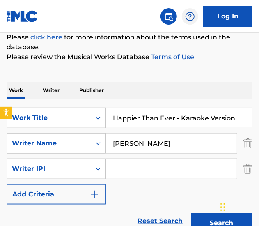
click at [258, 107] on html "Accessibility Screen-Reader Guide, Feedback, and Issue Reporting | New window C…" at bounding box center [129, 8] width 259 height 226
type input "Happier Than Ever"
type input "[PERSON_NAME]"
click at [191, 213] on button "Search" at bounding box center [222, 223] width 62 height 21
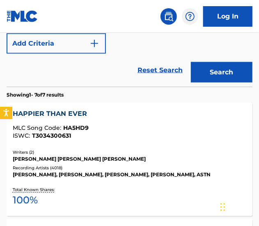
scroll to position [255, 0]
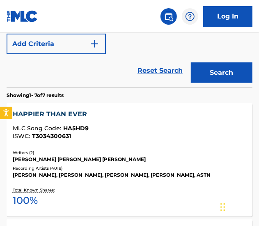
click at [164, 175] on div "[PERSON_NAME], [PERSON_NAME], [PERSON_NAME], [PERSON_NAME], ASTN" at bounding box center [129, 174] width 233 height 7
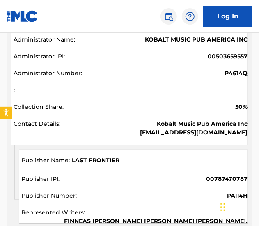
scroll to position [597, 0]
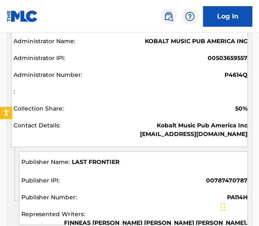
click at [108, 155] on div "LAST FRONTIER 00787470787 PA114H FINNEAS [PERSON_NAME] [PERSON_NAME] [PERSON_NA…" at bounding box center [133, 188] width 229 height 74
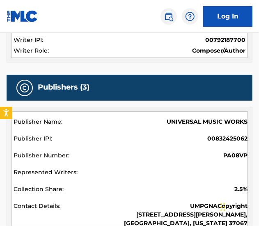
scroll to position [0, 0]
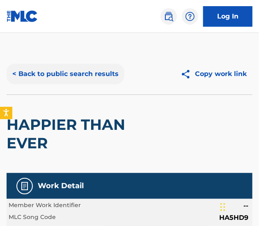
click at [65, 70] on button "< Back to public search results" at bounding box center [66, 74] width 118 height 21
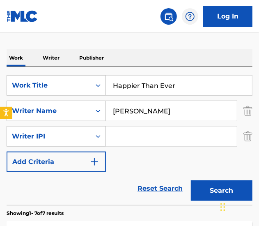
scroll to position [137, 0]
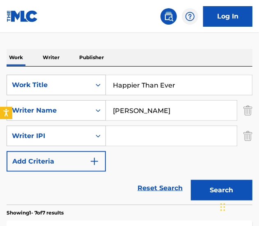
click at [134, 88] on input "Happier Than Ever" at bounding box center [179, 85] width 146 height 20
paste input "y Mistake - Karaoke Version"
drag, startPoint x: 177, startPoint y: 82, endPoint x: 457, endPoint y: 101, distance: 280.4
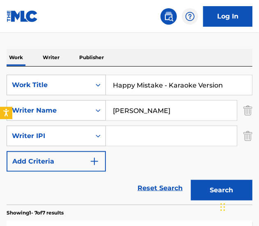
type input "Happy Mistake"
type input "germanotta"
click at [191, 180] on button "Search" at bounding box center [222, 190] width 62 height 21
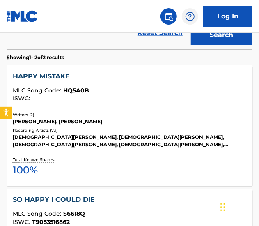
scroll to position [292, 0]
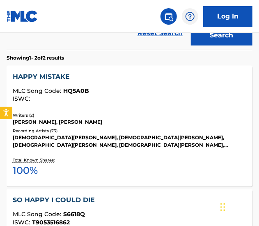
click at [176, 117] on div "Writers ( 2 )" at bounding box center [129, 115] width 233 height 6
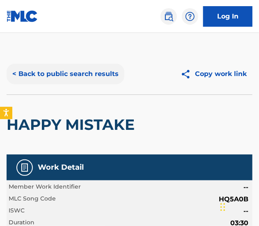
click at [87, 78] on button "< Back to public search results" at bounding box center [66, 74] width 118 height 21
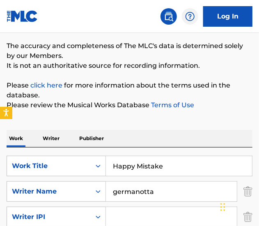
scroll to position [66, 0]
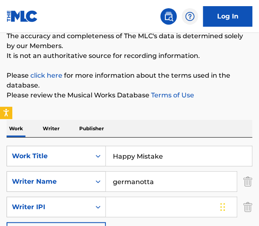
click at [163, 164] on input "Happy Mistake" at bounding box center [179, 156] width 146 height 20
paste input "rleys In [US_STATE] - Karaoke Version"
type input "Harleys In [US_STATE]"
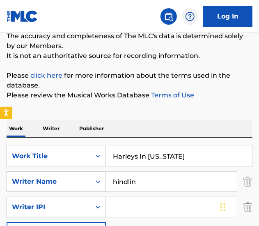
type input "hindlin"
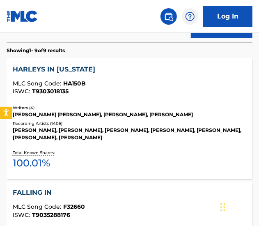
scroll to position [297, 0]
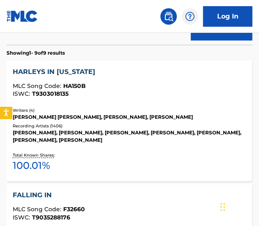
click at [184, 129] on div "Recording Artists ( 1406 )" at bounding box center [129, 126] width 233 height 6
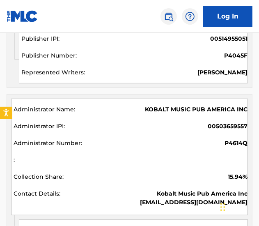
scroll to position [691, 0]
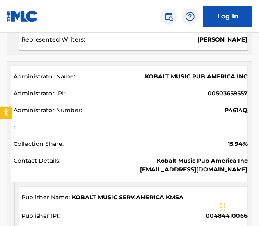
click at [127, 196] on span "KOBALT MUSIC SERV.AMERICA KMSA" at bounding box center [128, 197] width 112 height 9
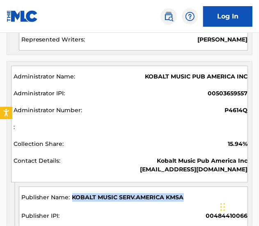
click at [127, 196] on span "KOBALT MUSIC SERV.AMERICA KMSA" at bounding box center [128, 197] width 112 height 9
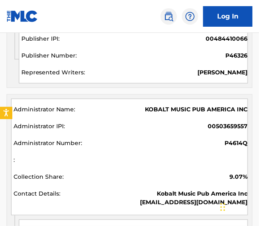
scroll to position [931, 0]
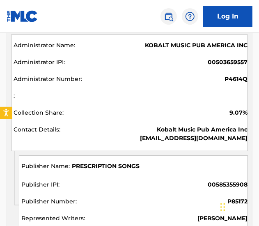
click at [116, 164] on span "PRESCRIPTION SONGS" at bounding box center [106, 166] width 68 height 9
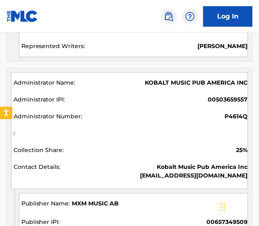
scroll to position [1104, 0]
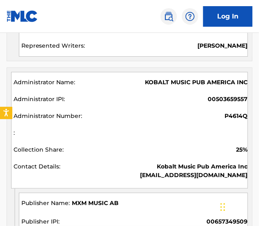
click at [102, 195] on div "MXM MUSIC AB 00657349509 P8650G [PERSON_NAME]" at bounding box center [133, 229] width 229 height 74
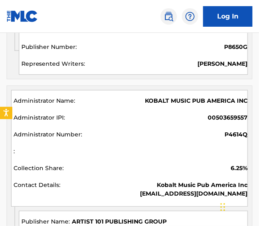
scroll to position [1299, 0]
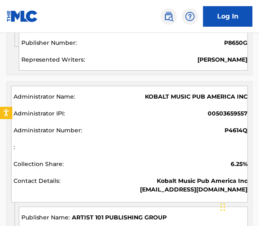
click at [147, 213] on span "ARTIST 101 PUBLISHING GROUP" at bounding box center [119, 217] width 95 height 9
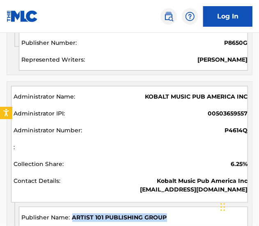
click at [147, 213] on span "ARTIST 101 PUBLISHING GROUP" at bounding box center [119, 217] width 95 height 9
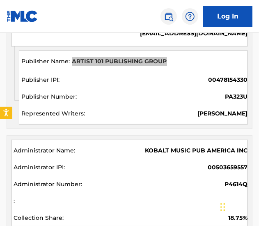
scroll to position [1536, 0]
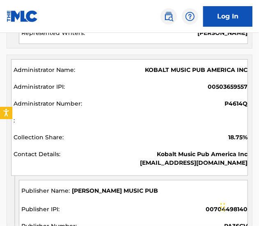
click at [131, 186] on span "[PERSON_NAME] MUSIC PUB" at bounding box center [115, 190] width 86 height 9
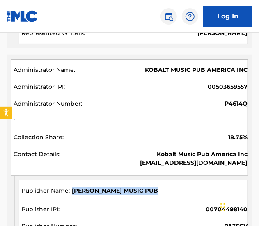
click at [131, 186] on span "[PERSON_NAME] MUSIC PUB" at bounding box center [115, 190] width 86 height 9
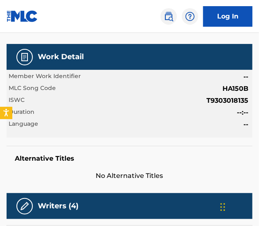
scroll to position [0, 0]
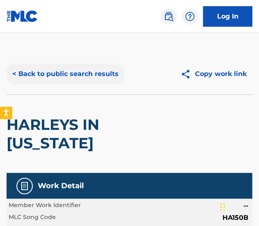
click at [66, 78] on button "< Back to public search results" at bounding box center [66, 74] width 118 height 21
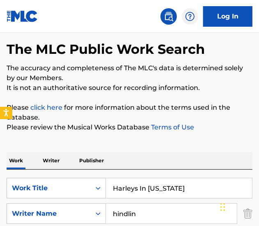
scroll to position [55, 0]
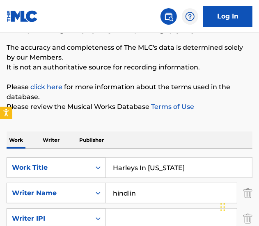
click at [165, 169] on input "Harleys In [US_STATE]" at bounding box center [179, 168] width 146 height 20
paste input "ead And Heart - Karaoke Version"
drag, startPoint x: 170, startPoint y: 168, endPoint x: 508, endPoint y: 181, distance: 338.7
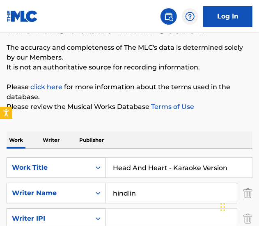
click at [258, 171] on html "Accessibility Screen-Reader Guide, Feedback, and Issue Reporting | New window C…" at bounding box center [129, 58] width 259 height 226
type input "Head And Heart"
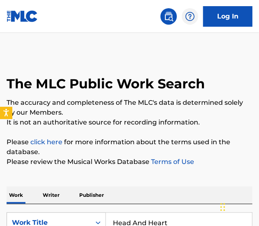
scroll to position [143, 0]
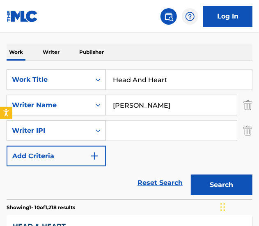
click at [148, 110] on input "[PERSON_NAME]" at bounding box center [171, 105] width 131 height 20
type input "[PERSON_NAME]"
click at [191, 174] on button "Search" at bounding box center [222, 184] width 62 height 21
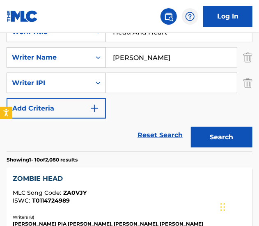
scroll to position [117, 0]
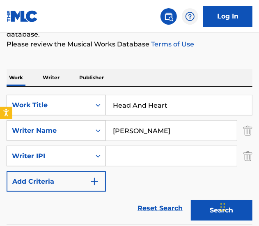
click at [127, 98] on input "Head And Heart" at bounding box center [179, 105] width 146 height 20
paste input "rt Wants What It Wants - Karaoke Version"
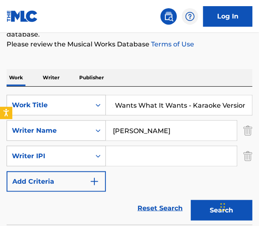
drag, startPoint x: 190, startPoint y: 106, endPoint x: 453, endPoint y: 150, distance: 267.0
type input "Heart Wants What It Wants"
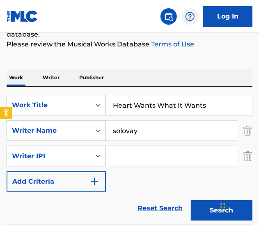
type input "solovay"
click at [191, 200] on button "Search" at bounding box center [222, 210] width 62 height 21
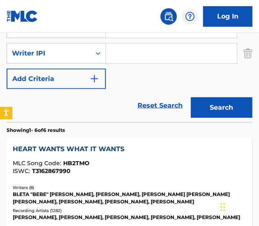
click at [171, 178] on div "HEART WANTS WHAT IT WANTS MLC Song Code : HB2TMO ISWC : T3162867990 Writers ( 8…" at bounding box center [130, 198] width 246 height 121
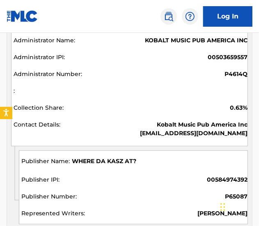
scroll to position [1206, 0]
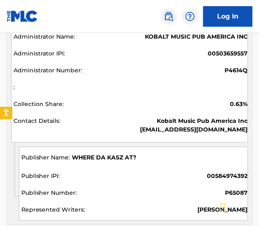
click at [106, 160] on div "WHERE DA KASZ AT?" at bounding box center [134, 159] width 226 height 12
click at [106, 154] on span "WHERE DA KASZ AT?" at bounding box center [104, 157] width 64 height 9
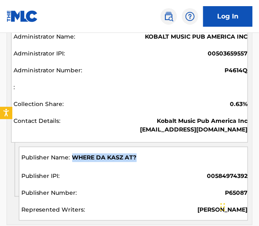
click at [106, 154] on span "WHERE DA KASZ AT?" at bounding box center [104, 157] width 64 height 9
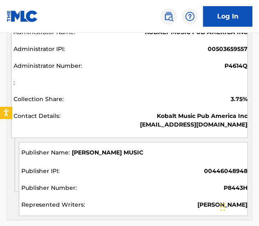
scroll to position [2631, 0]
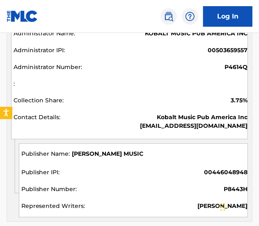
click at [103, 150] on span "[PERSON_NAME] MUSIC" at bounding box center [107, 154] width 71 height 9
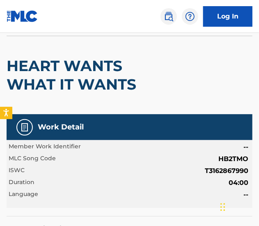
scroll to position [0, 0]
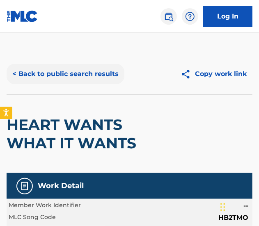
click at [89, 68] on button "< Back to public search results" at bounding box center [66, 74] width 118 height 21
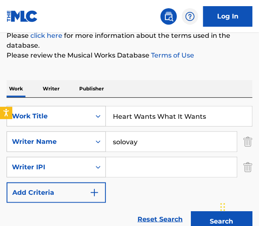
scroll to position [107, 0]
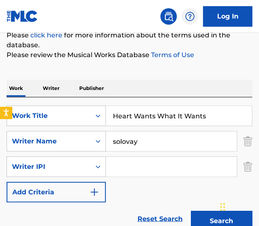
click at [133, 120] on input "Heart Wants What It Wants" at bounding box center [179, 116] width 146 height 20
paste input "break Anthem - Karaoke Version"
drag, startPoint x: 197, startPoint y: 115, endPoint x: 524, endPoint y: 161, distance: 330.6
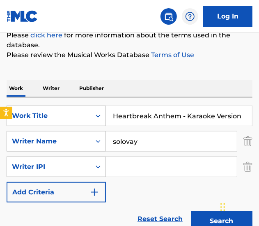
click at [258, 119] on html "Accessibility Screen-Reader Guide, Feedback, and Issue Reporting | New window C…" at bounding box center [129, 6] width 259 height 226
type input "Heartbreak Anthem"
click at [191, 210] on button "Search" at bounding box center [222, 220] width 62 height 21
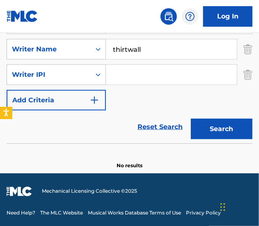
scroll to position [198, 0]
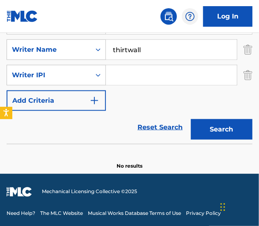
click at [127, 49] on input "thirtwall" at bounding box center [171, 50] width 131 height 20
type input "thirlwall"
click at [191, 119] on button "Search" at bounding box center [222, 129] width 62 height 21
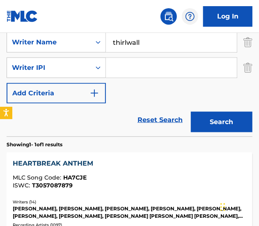
scroll to position [225, 0]
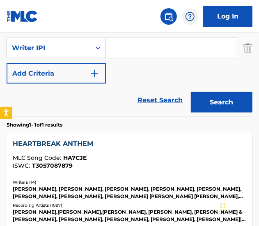
click at [126, 165] on div "ISWC : T3057087879" at bounding box center [129, 166] width 233 height 6
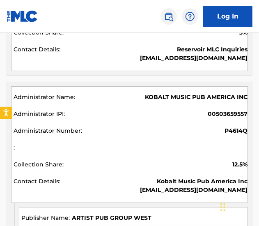
scroll to position [2497, 0]
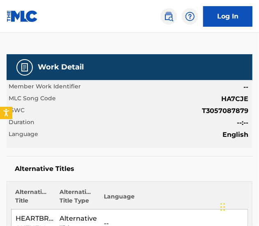
scroll to position [0, 0]
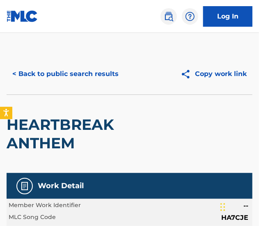
click at [73, 63] on div "< Back to public search results Copy work link" at bounding box center [130, 73] width 246 height 41
click at [75, 69] on button "< Back to public search results" at bounding box center [66, 74] width 118 height 21
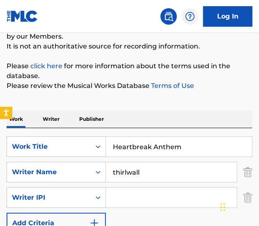
scroll to position [78, 0]
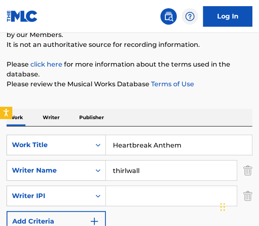
click at [151, 152] on input "Heartbreak Anthem" at bounding box center [179, 145] width 146 height 20
paste input "ther On The Hill - Karaoke Version"
drag, startPoint x: 181, startPoint y: 144, endPoint x: 494, endPoint y: 151, distance: 312.7
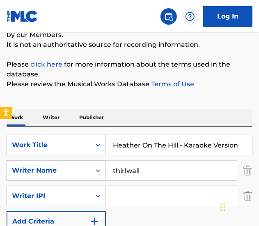
click at [258, 148] on html "Accessibility Screen-Reader Guide, Feedback, and Issue Reporting | New window C…" at bounding box center [129, 35] width 259 height 226
type input "Heather On The Hill"
type input "jukes"
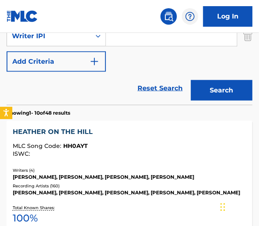
scroll to position [238, 0]
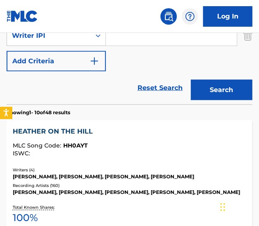
click at [156, 181] on div "Writers ( 4 ) [PERSON_NAME], [PERSON_NAME], [PERSON_NAME], [PERSON_NAME] Record…" at bounding box center [129, 181] width 233 height 29
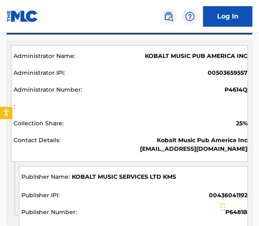
scroll to position [729, 0]
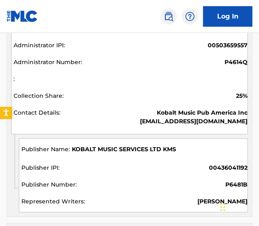
click at [144, 145] on span "KOBALT MUSIC SERVICES LTD KMS" at bounding box center [124, 149] width 104 height 9
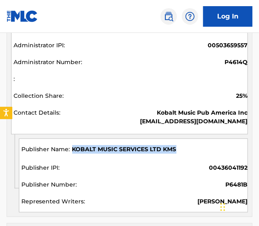
click at [144, 145] on span "KOBALT MUSIC SERVICES LTD KMS" at bounding box center [124, 149] width 104 height 9
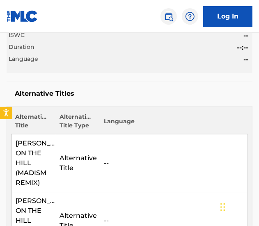
scroll to position [0, 0]
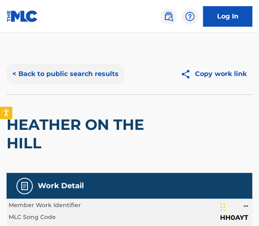
click at [84, 74] on button "< Back to public search results" at bounding box center [66, 74] width 118 height 21
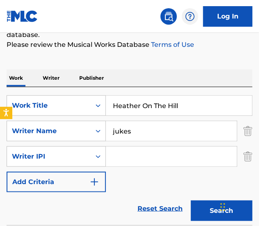
scroll to position [119, 0]
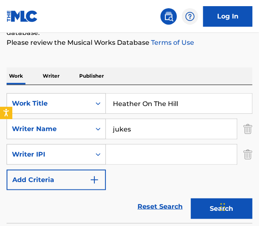
click at [155, 97] on input "Heather On The Hill" at bounding box center [179, 104] width 146 height 20
paste input "ven On My Mind - Karaoke Version"
drag, startPoint x: 178, startPoint y: 105, endPoint x: 390, endPoint y: 162, distance: 219.8
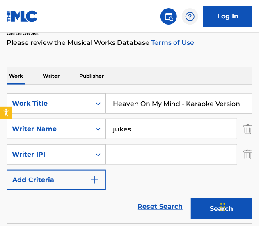
type input "Heaven On My Mind"
type input "shave"
click at [191, 198] on button "Search" at bounding box center [222, 208] width 62 height 21
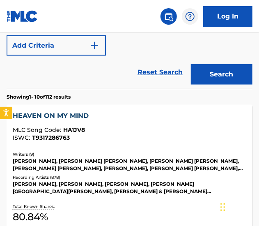
scroll to position [253, 0]
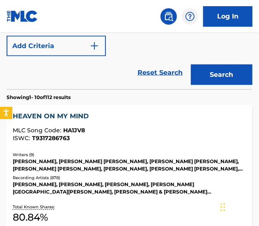
click at [116, 142] on div "HEAVEN ON MY MIND MLC Song Code : HA1JV8 ISWC : T9317286763" at bounding box center [129, 128] width 233 height 34
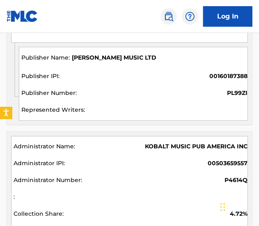
scroll to position [1117, 0]
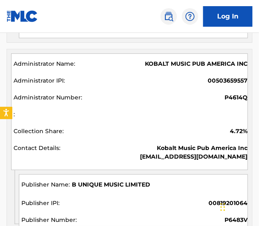
click at [98, 186] on span "B UNIQUE MUSIC LIMITED" at bounding box center [111, 185] width 78 height 9
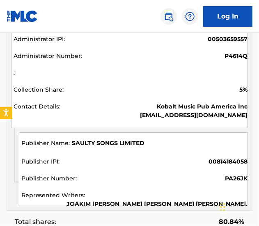
scroll to position [2294, 0]
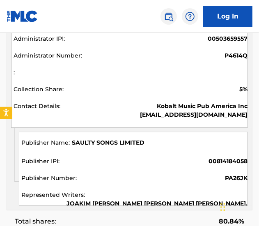
click at [106, 138] on span "SAULTY SONGS LIMITED" at bounding box center [108, 142] width 73 height 9
